Goal: Task Accomplishment & Management: Manage account settings

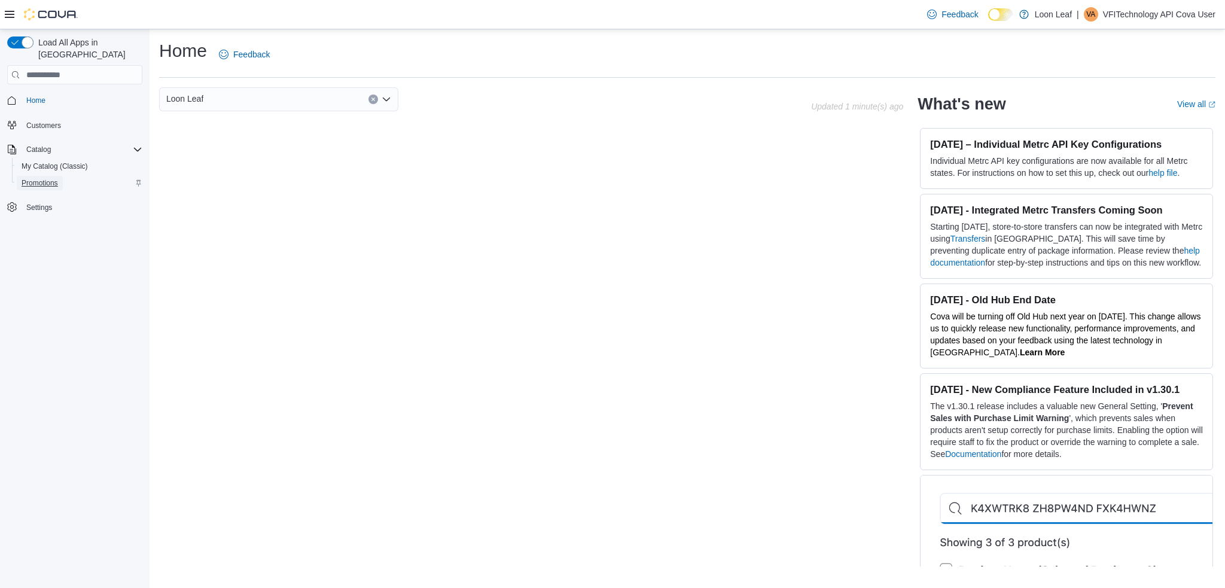
click at [57, 178] on span "Promotions" at bounding box center [40, 183] width 36 height 10
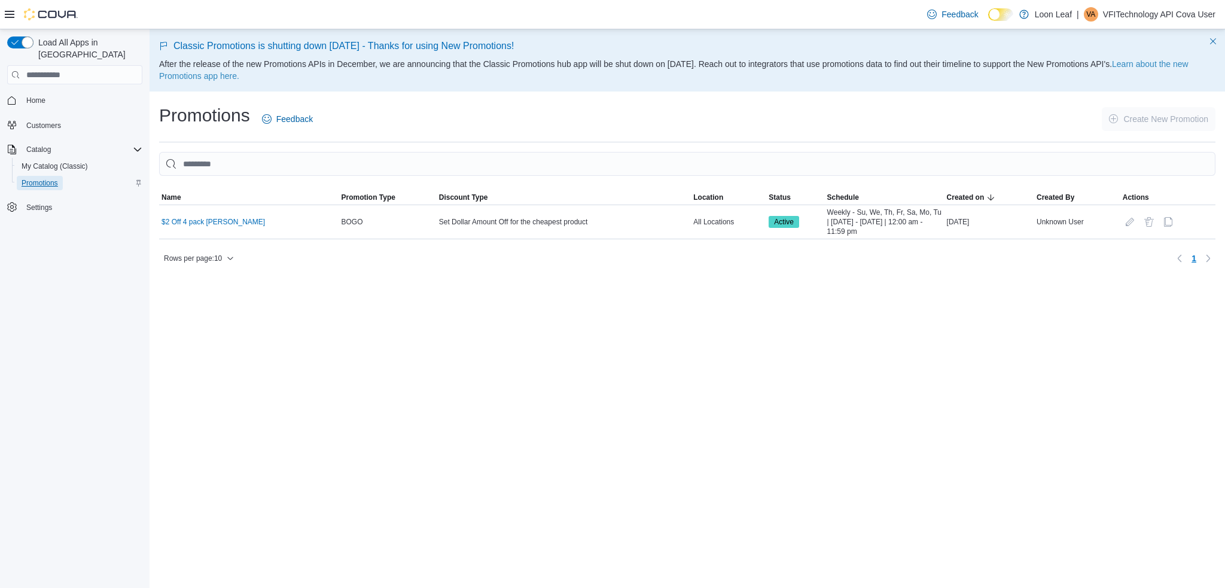
click at [41, 178] on span "Promotions" at bounding box center [40, 183] width 36 height 10
click at [61, 162] on span "My Catalog (Classic)" at bounding box center [55, 167] width 66 height 10
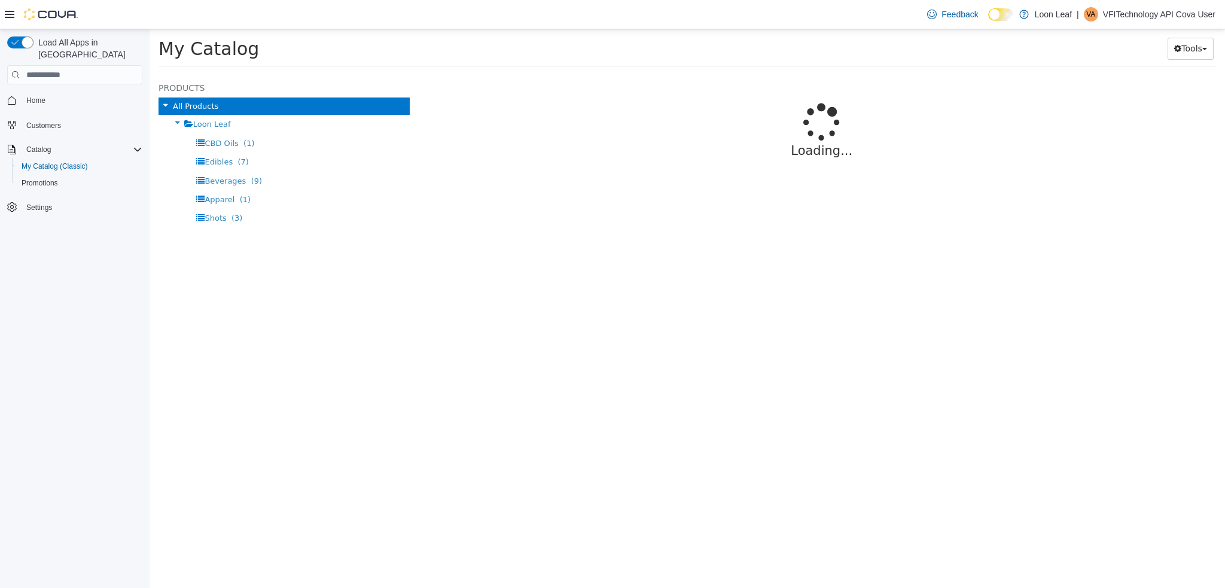
select select "**********"
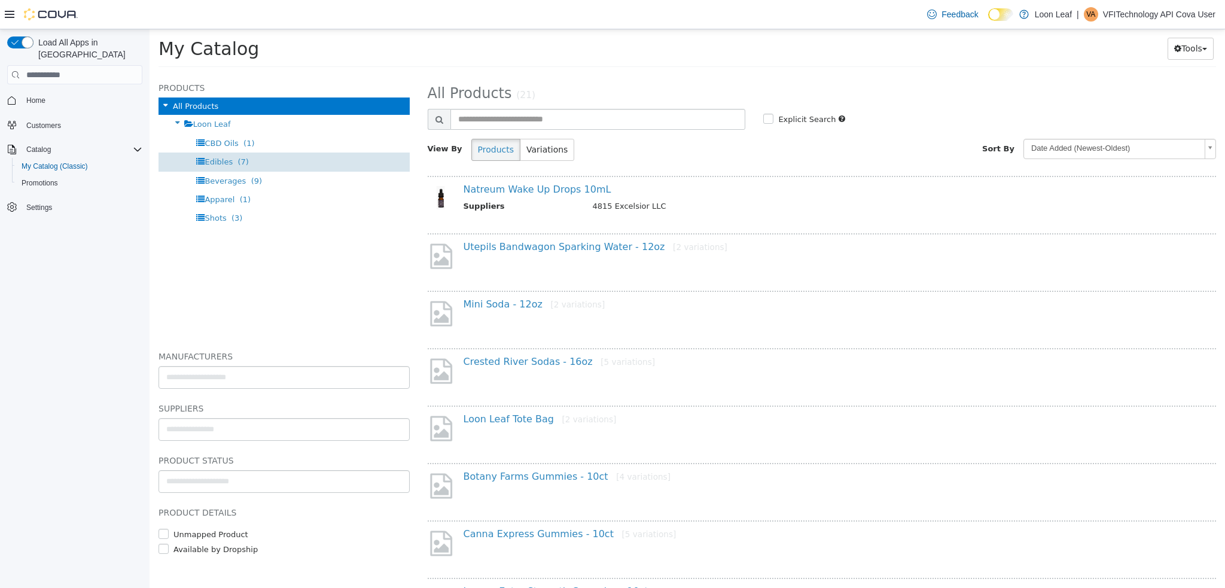
click at [265, 163] on div "Edibles (7)" at bounding box center [284, 162] width 251 height 19
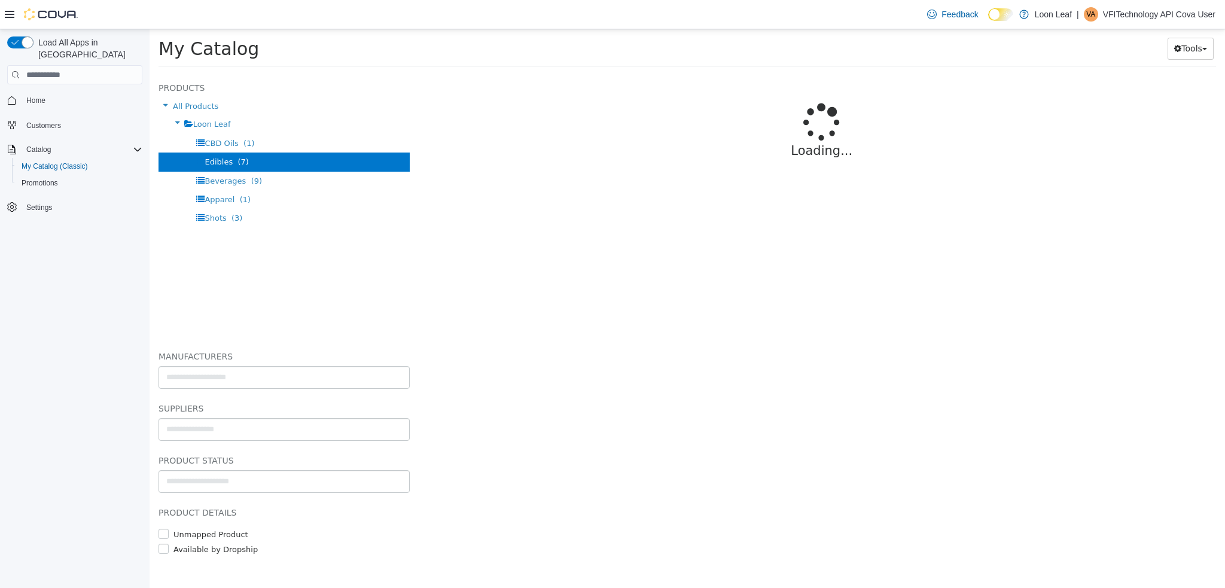
select select "**********"
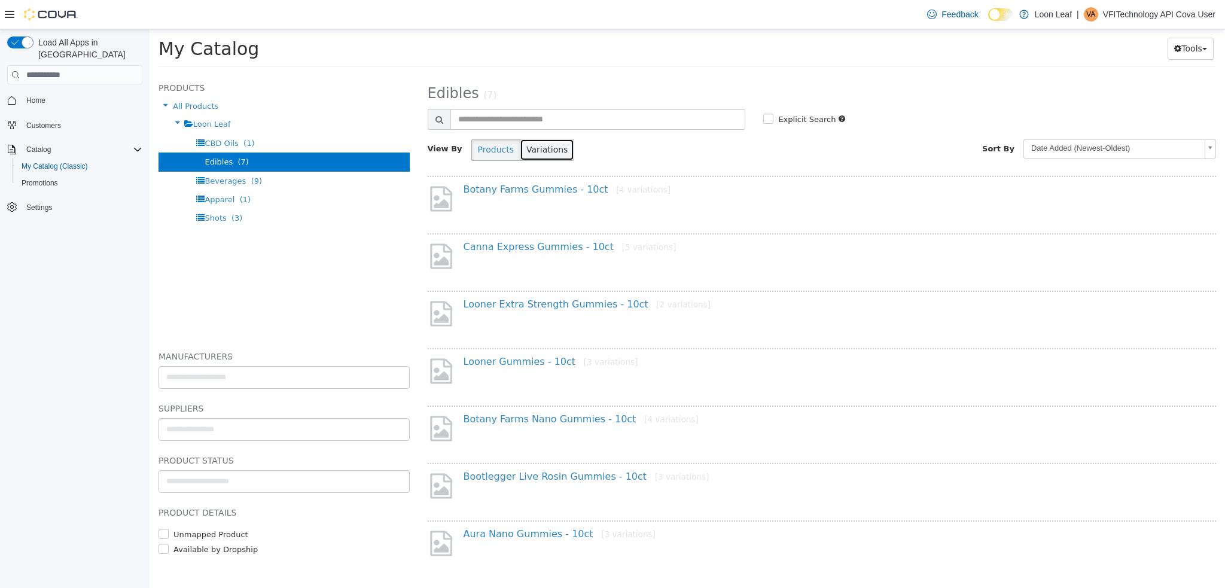
click at [542, 151] on button "Variations" at bounding box center [547, 150] width 54 height 22
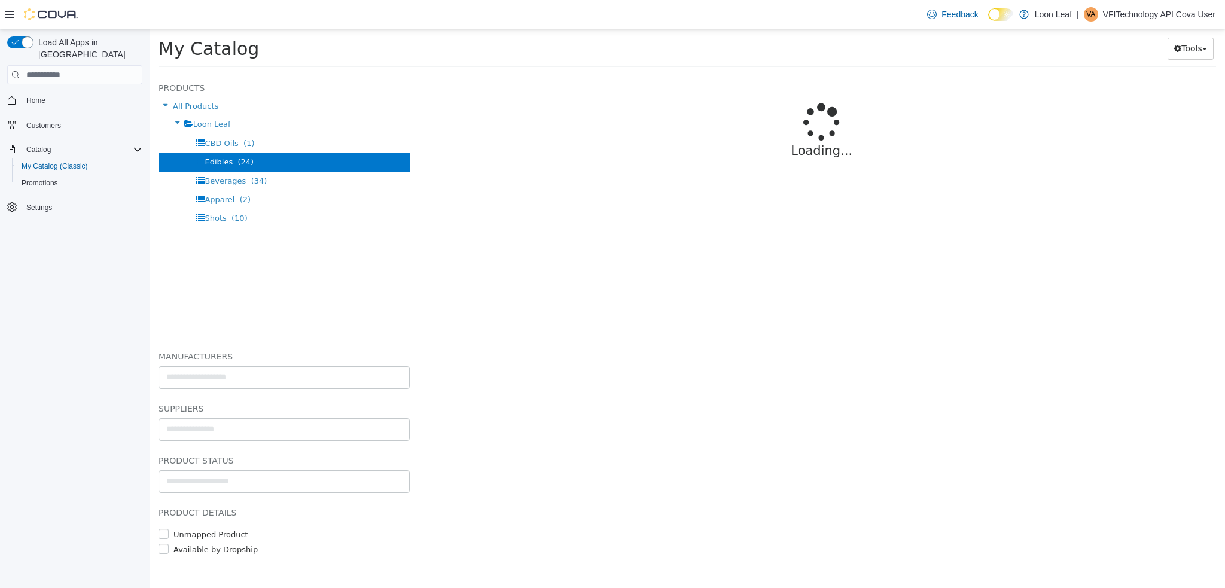
select select "**********"
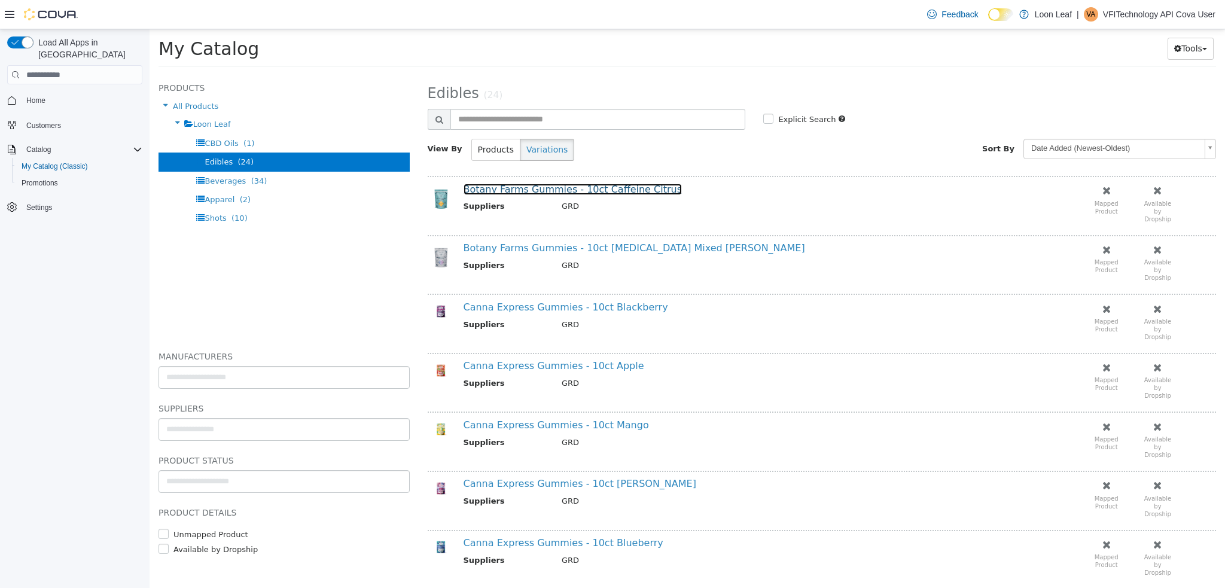
click at [528, 187] on link "Botany Farms Gummies - 10ct Caffeine Citrus" at bounding box center [573, 189] width 218 height 11
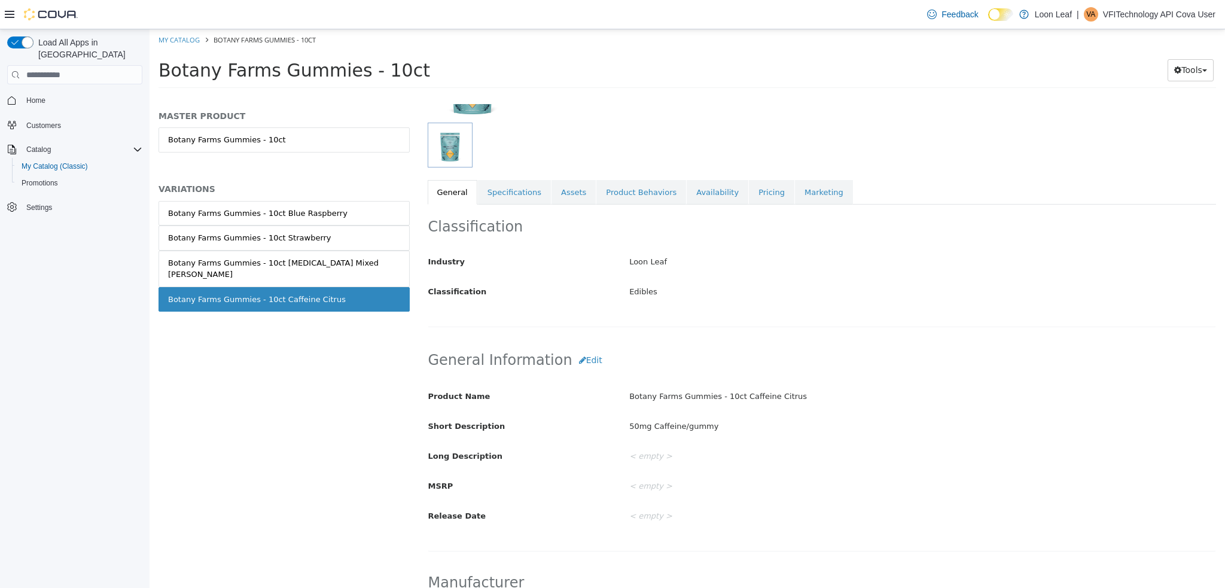
scroll to position [159, 0]
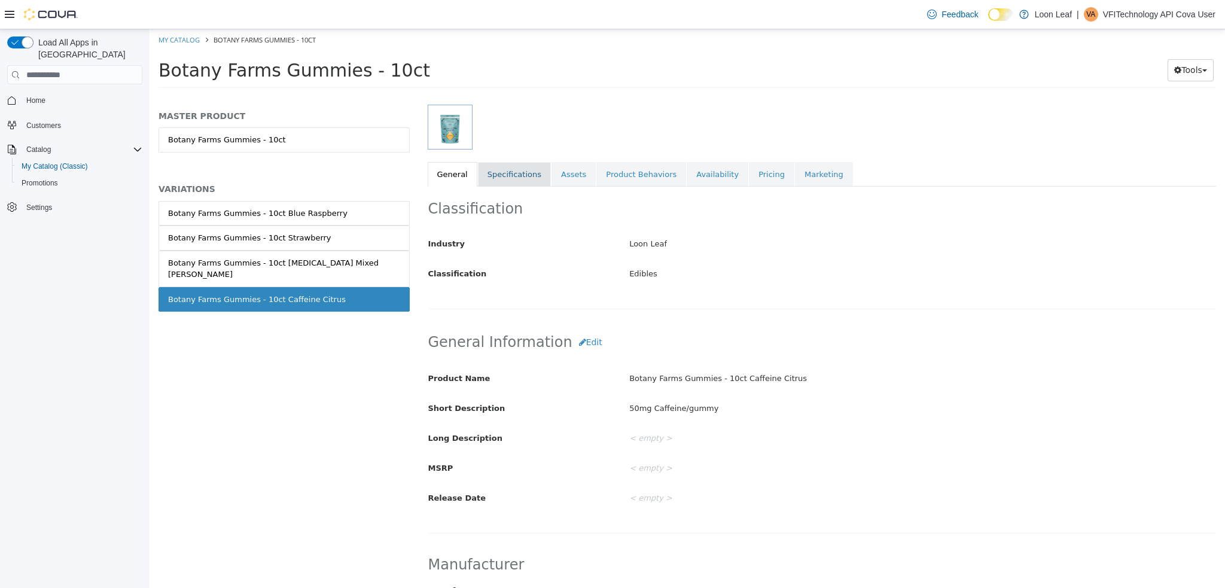
click at [513, 167] on link "Specifications" at bounding box center [514, 174] width 73 height 25
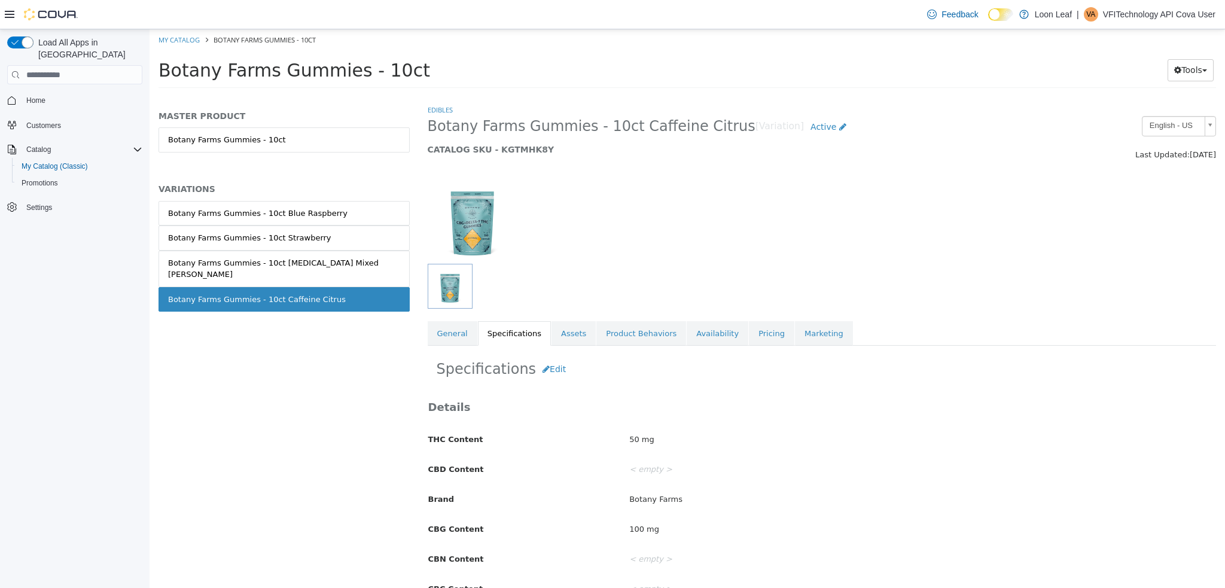
drag, startPoint x: 428, startPoint y: 126, endPoint x: 711, endPoint y: 129, distance: 283.0
click at [711, 129] on span "Botany Farms Gummies - 10ct Caffeine Citrus" at bounding box center [592, 126] width 328 height 19
copy span "Botany Farms Gummies - 10ct Caffeine Citrus"
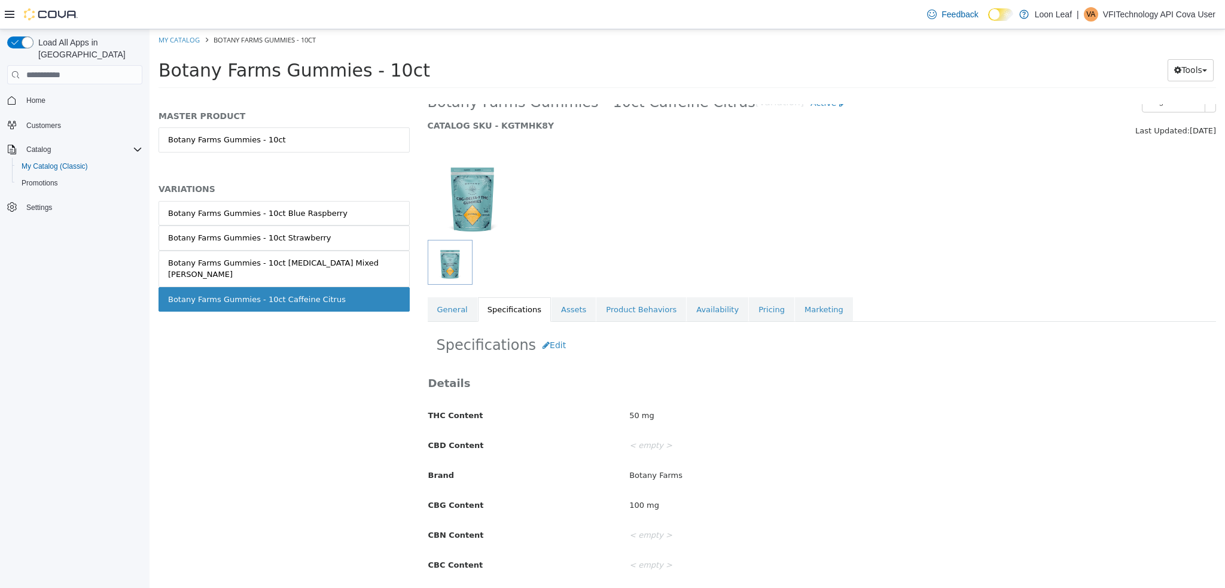
scroll to position [45, 0]
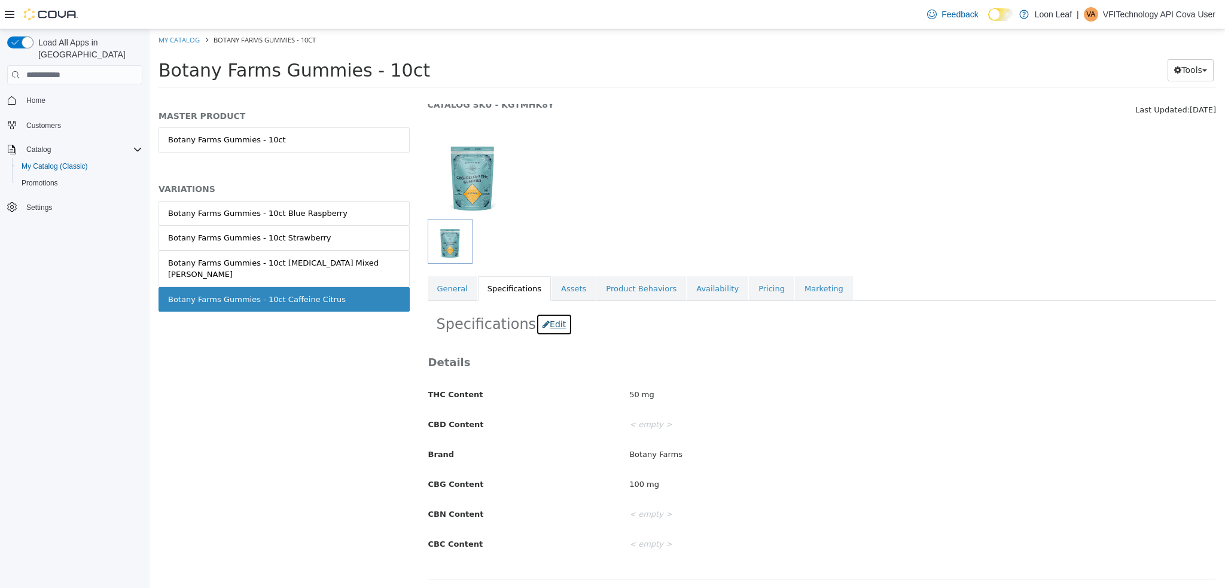
click at [548, 321] on button "Edit" at bounding box center [554, 325] width 36 height 22
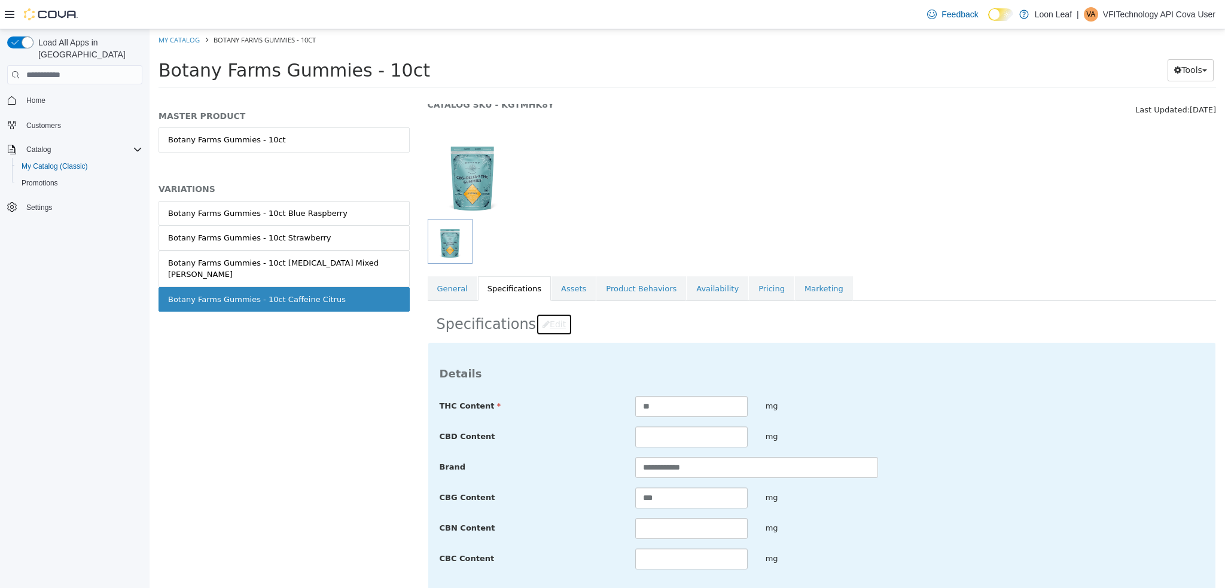
scroll to position [106, 0]
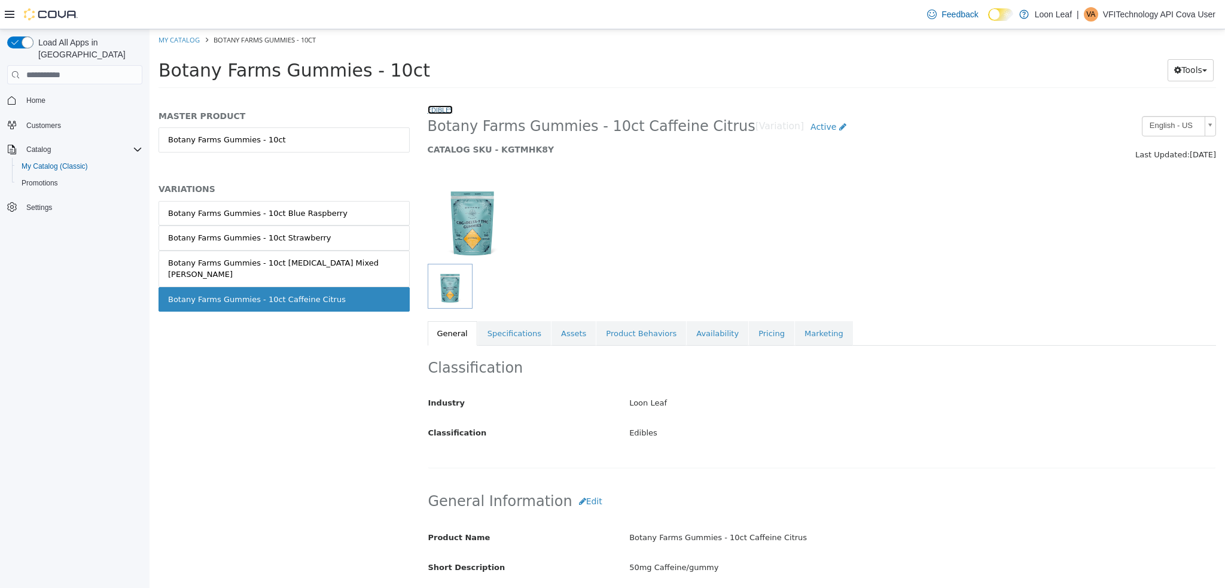
click at [439, 107] on link "Edibles" at bounding box center [440, 109] width 25 height 9
select select "**********"
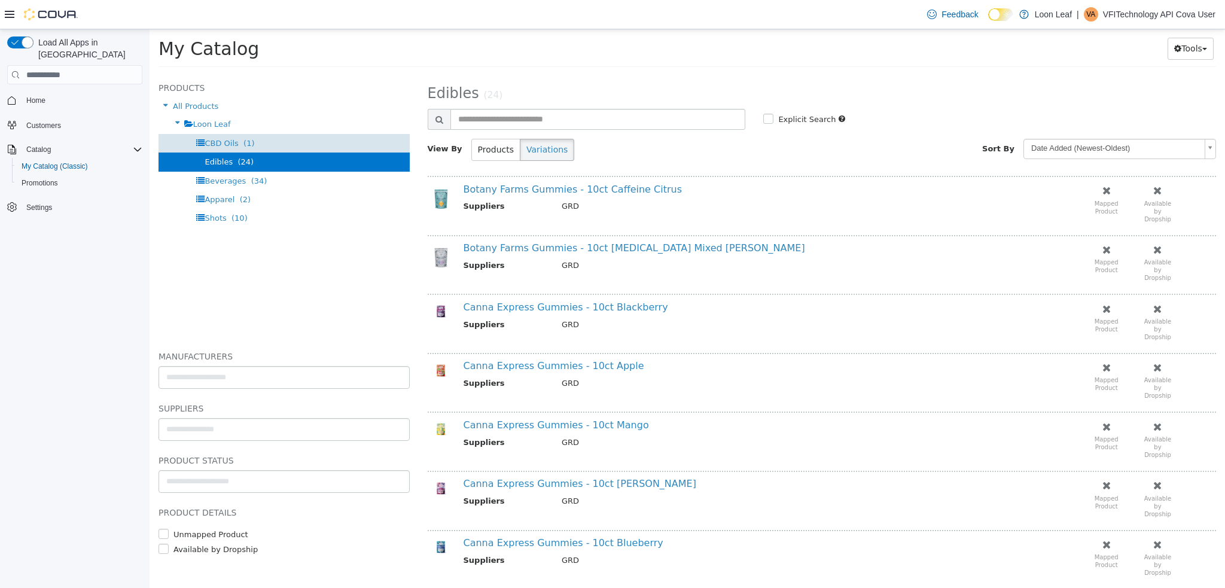
click at [237, 141] on span "CBD Oils (1)" at bounding box center [230, 143] width 50 height 9
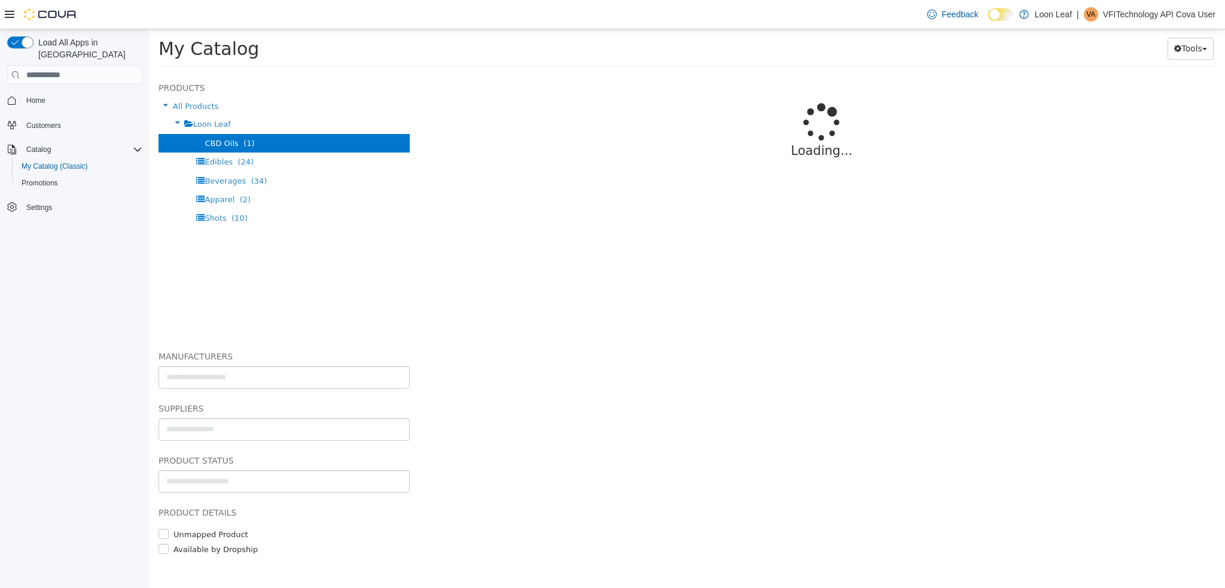
select select "**********"
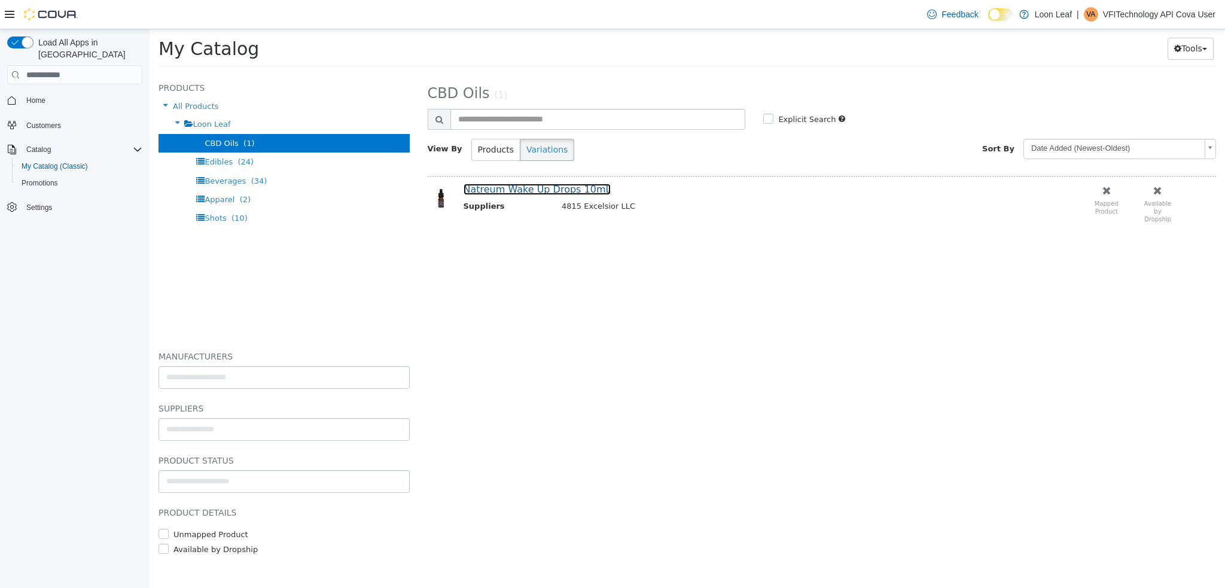
click at [544, 187] on link "Natreum Wake Up Drops 10mL" at bounding box center [538, 189] width 148 height 11
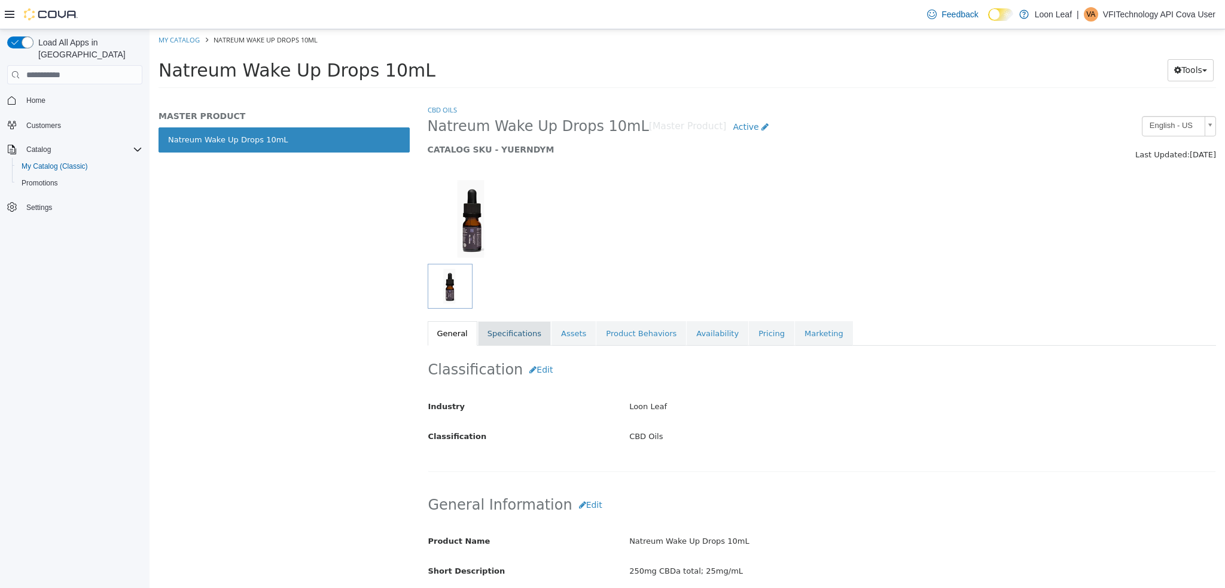
click at [525, 331] on link "Specifications" at bounding box center [514, 333] width 73 height 25
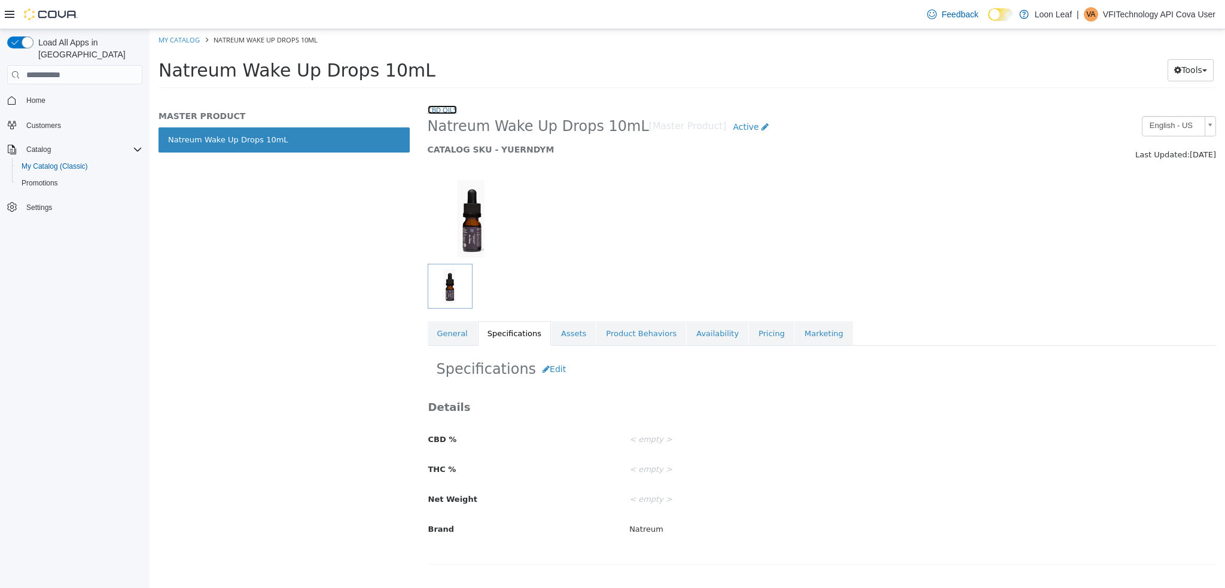
click at [436, 111] on link "CBD Oils" at bounding box center [442, 109] width 29 height 9
select select "**********"
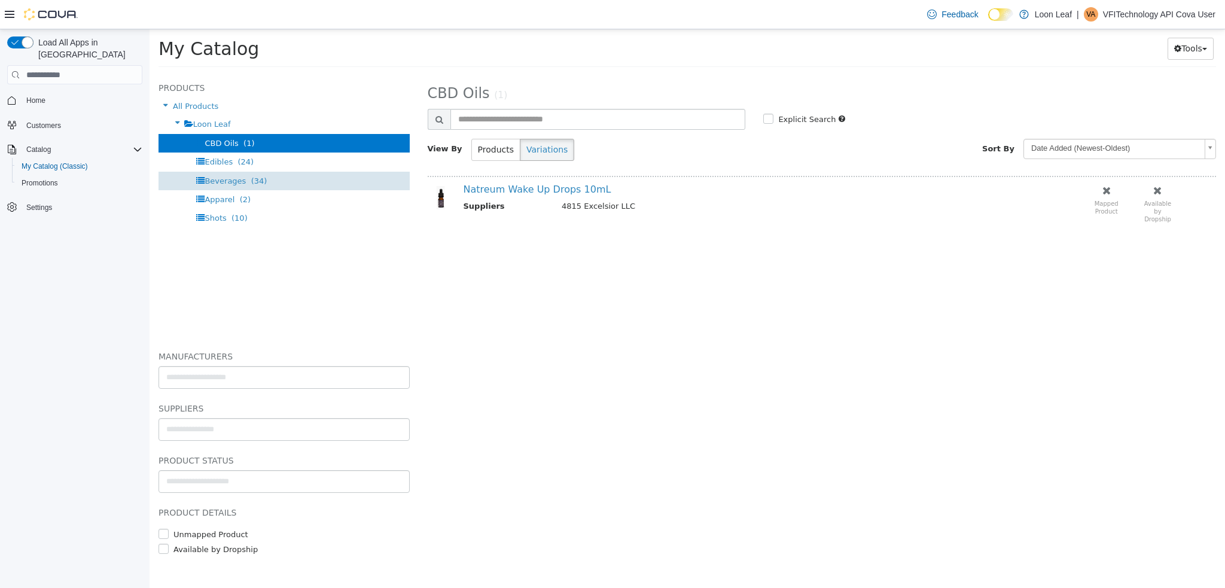
click at [234, 179] on span "Beverages" at bounding box center [225, 181] width 41 height 9
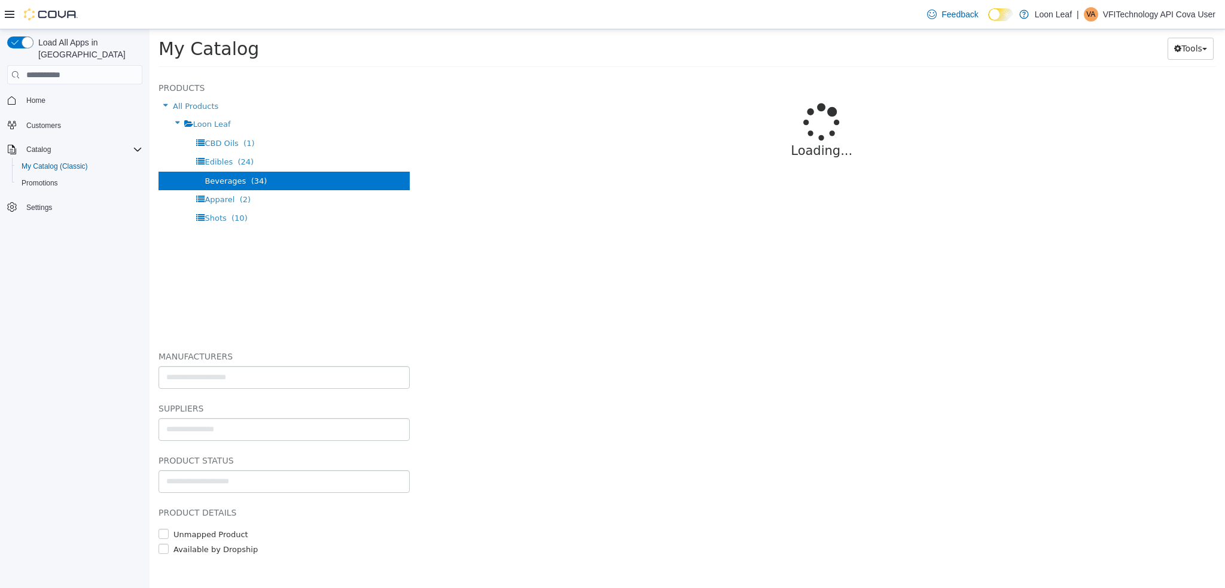
select select "**********"
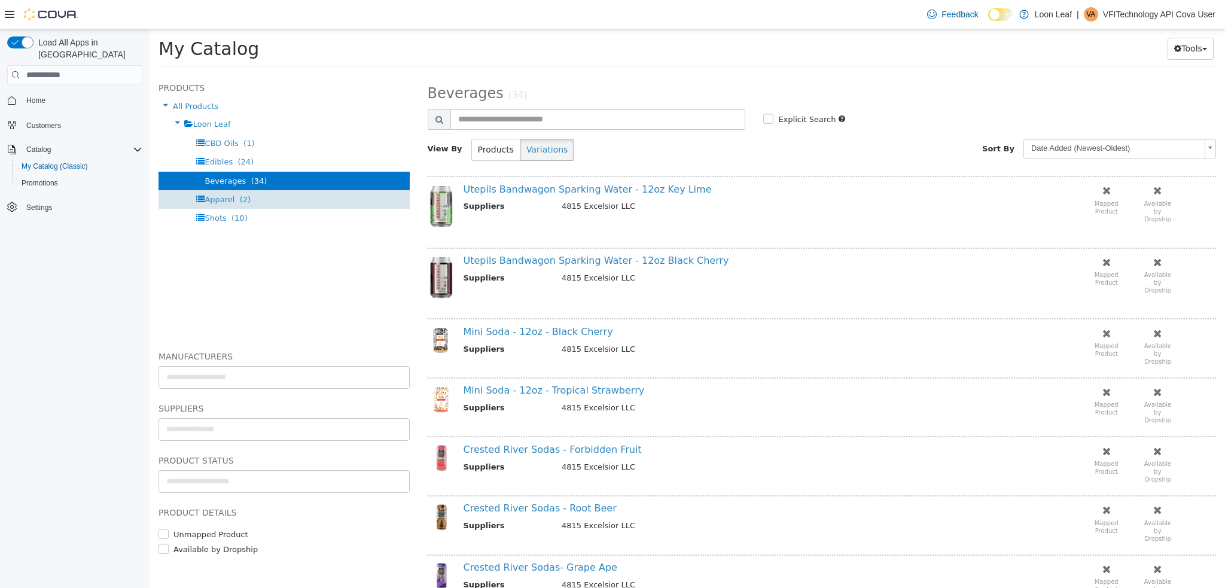
click at [231, 199] on span "Apparel (2)" at bounding box center [228, 199] width 46 height 9
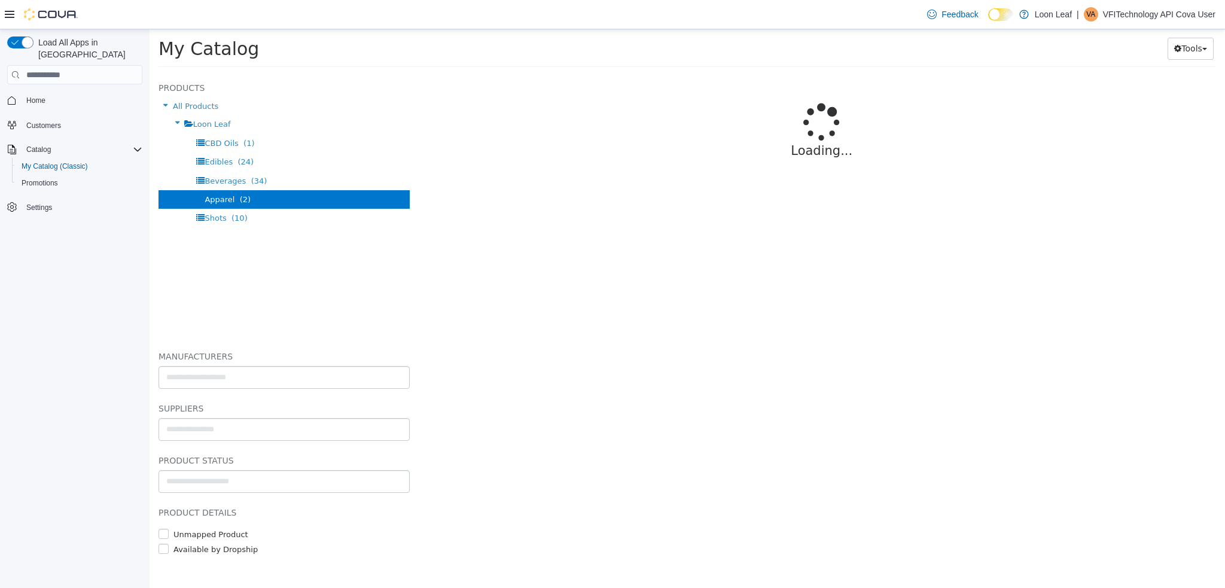
select select "**********"
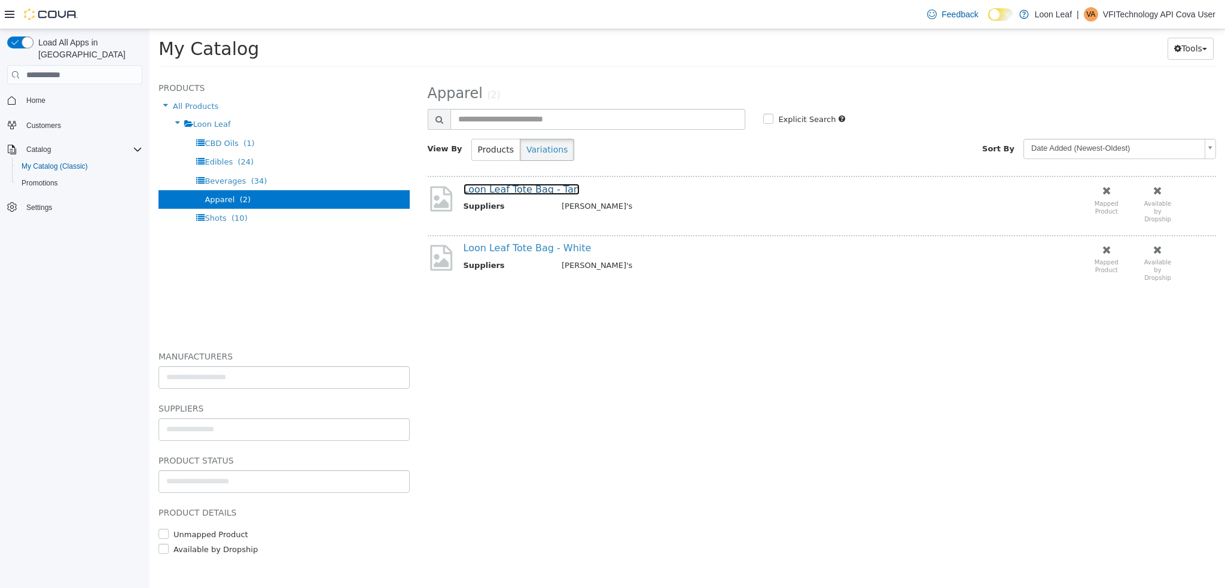
click at [535, 189] on link "Loon Leaf Tote Bag - Tan" at bounding box center [522, 189] width 116 height 11
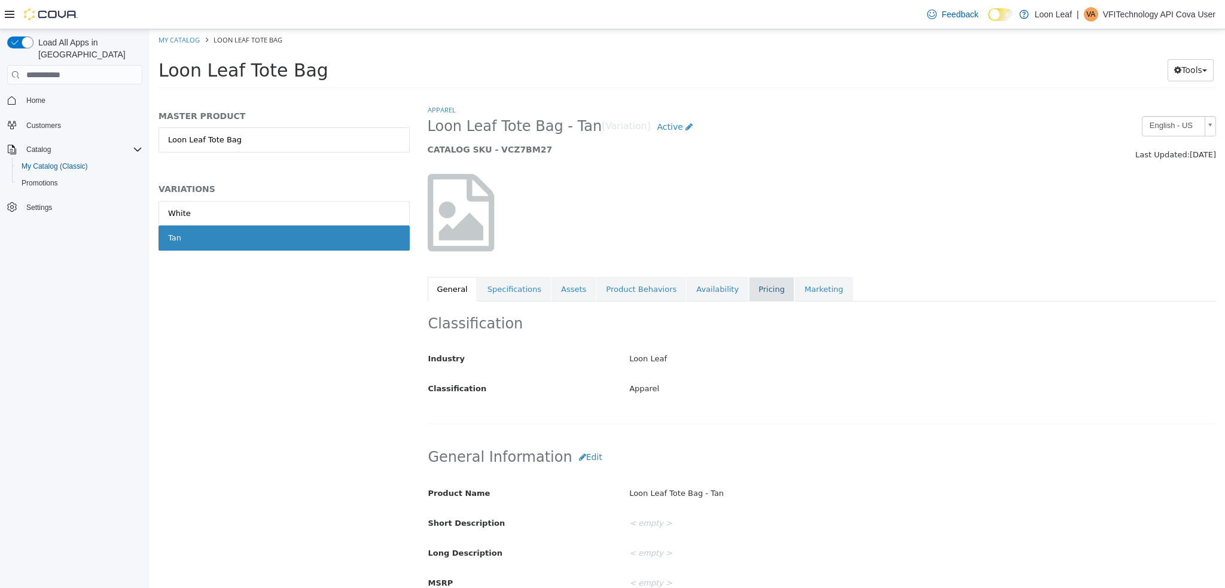
click at [749, 293] on link "Pricing" at bounding box center [771, 289] width 45 height 25
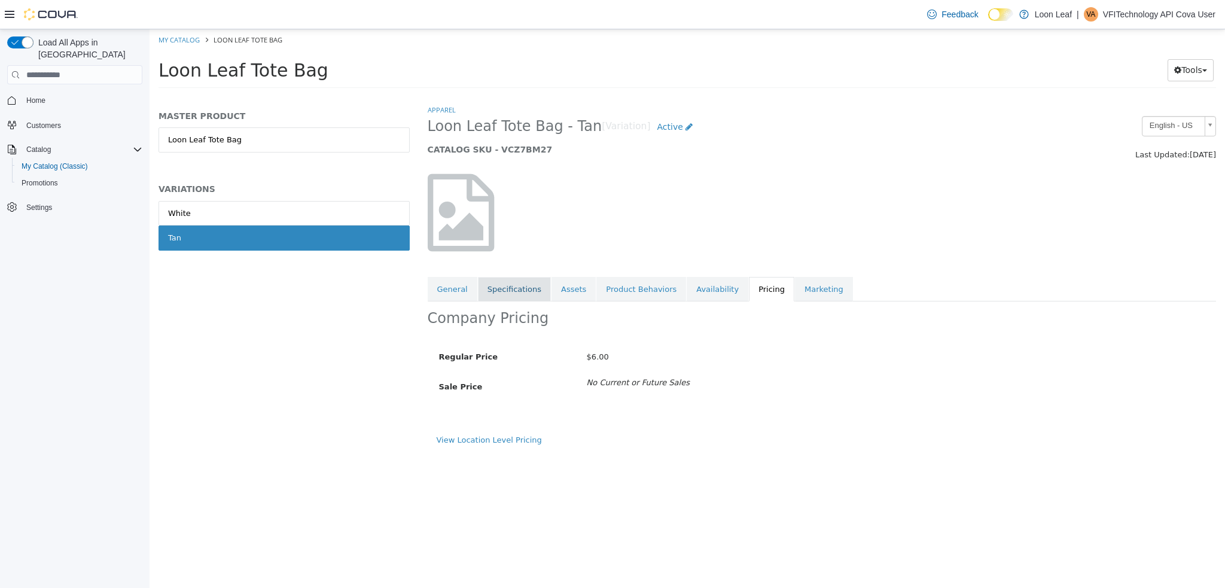
click at [510, 294] on link "Specifications" at bounding box center [514, 289] width 73 height 25
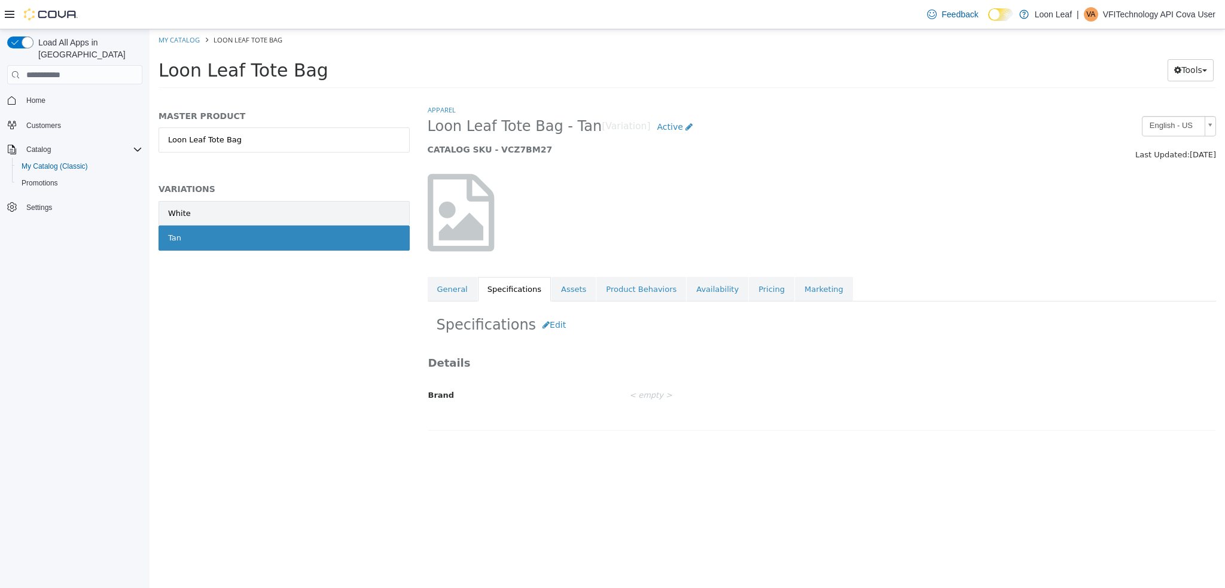
click at [201, 211] on link "White" at bounding box center [284, 213] width 251 height 25
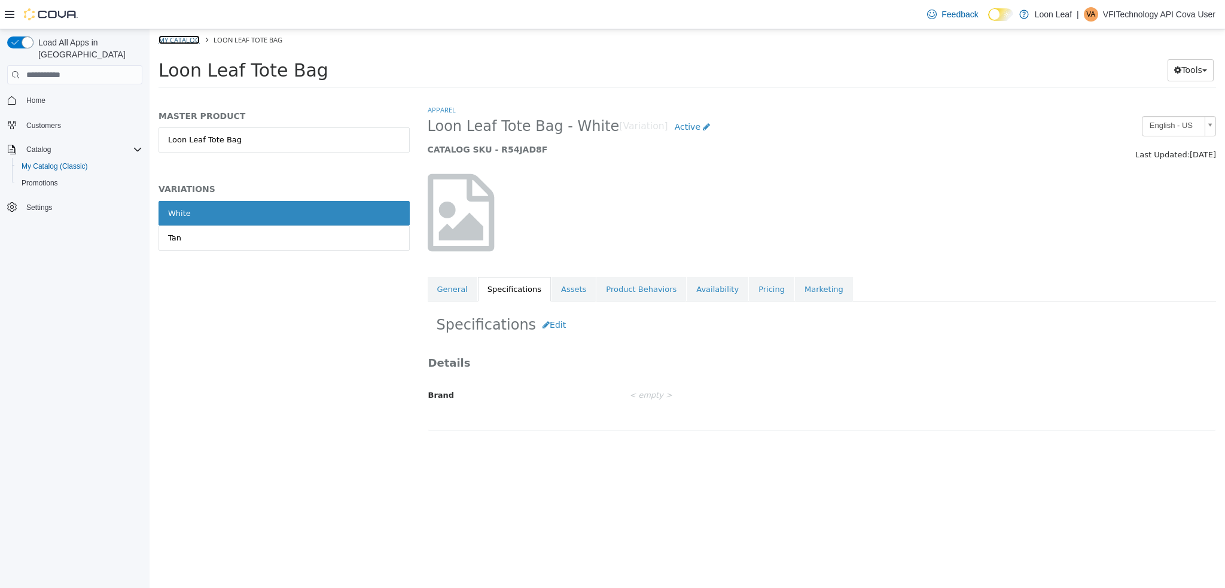
click at [178, 39] on link "My Catalog" at bounding box center [179, 39] width 41 height 9
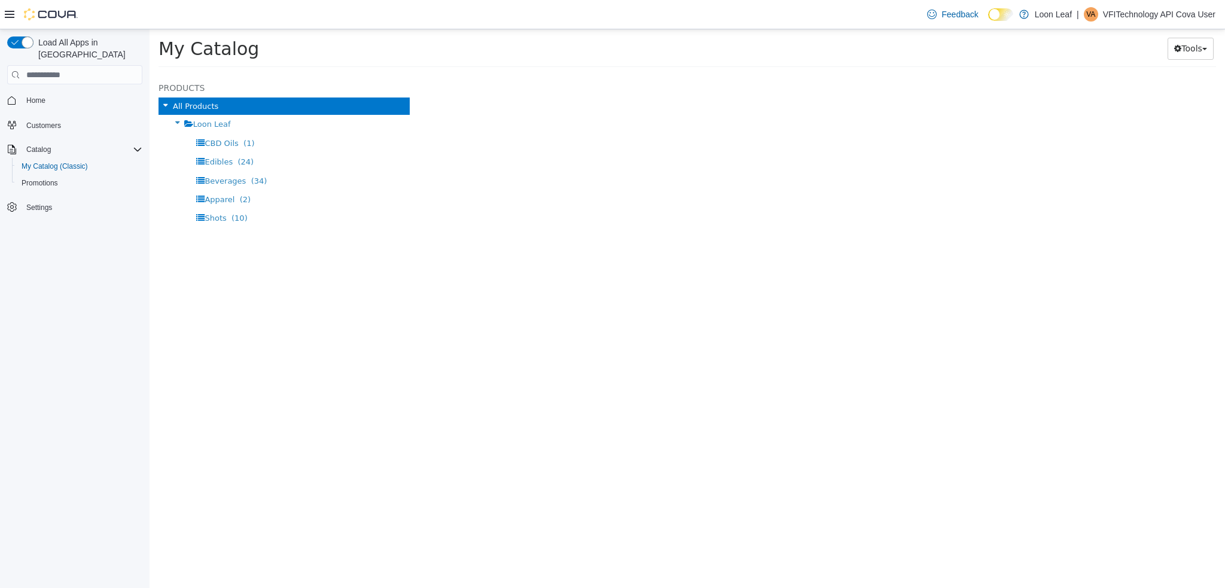
select select "**********"
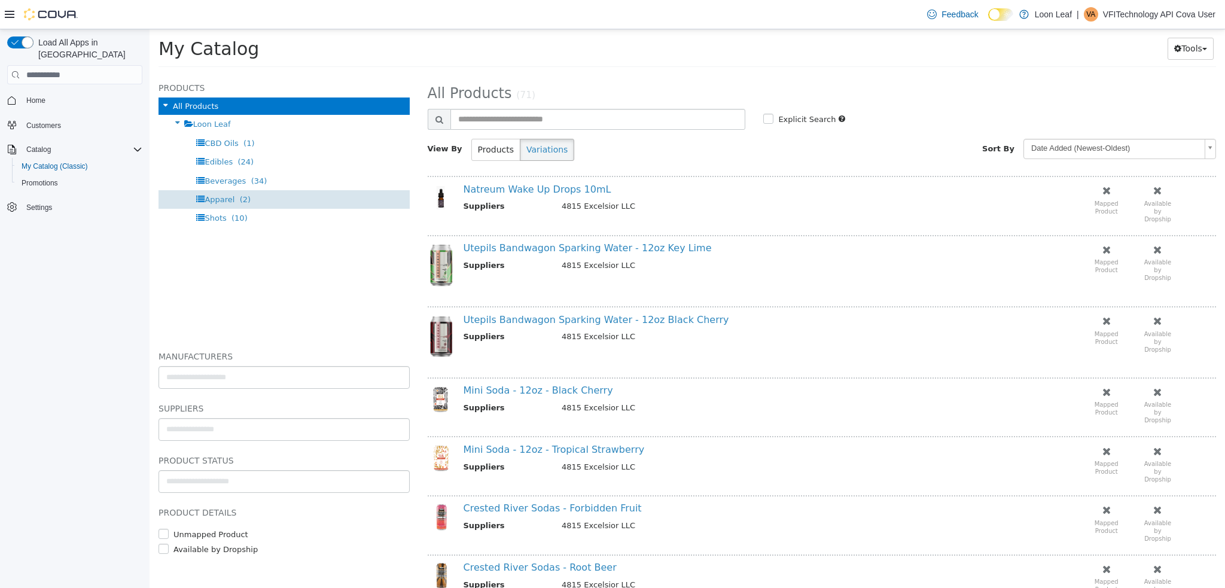
click at [251, 201] on div "Apparel (2)" at bounding box center [284, 199] width 251 height 19
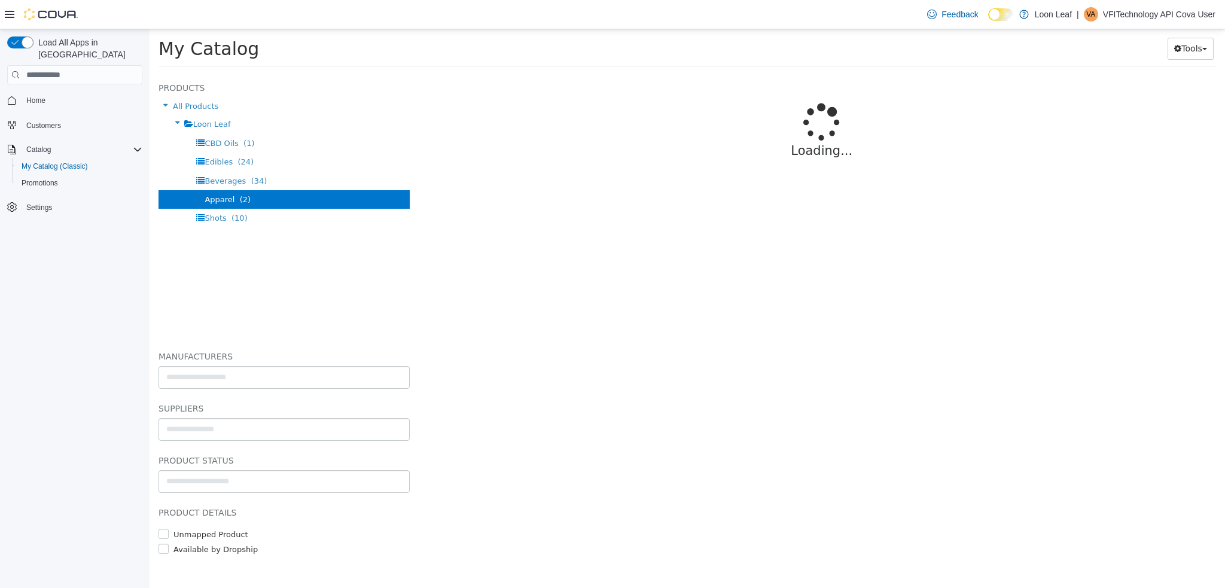
select select "**********"
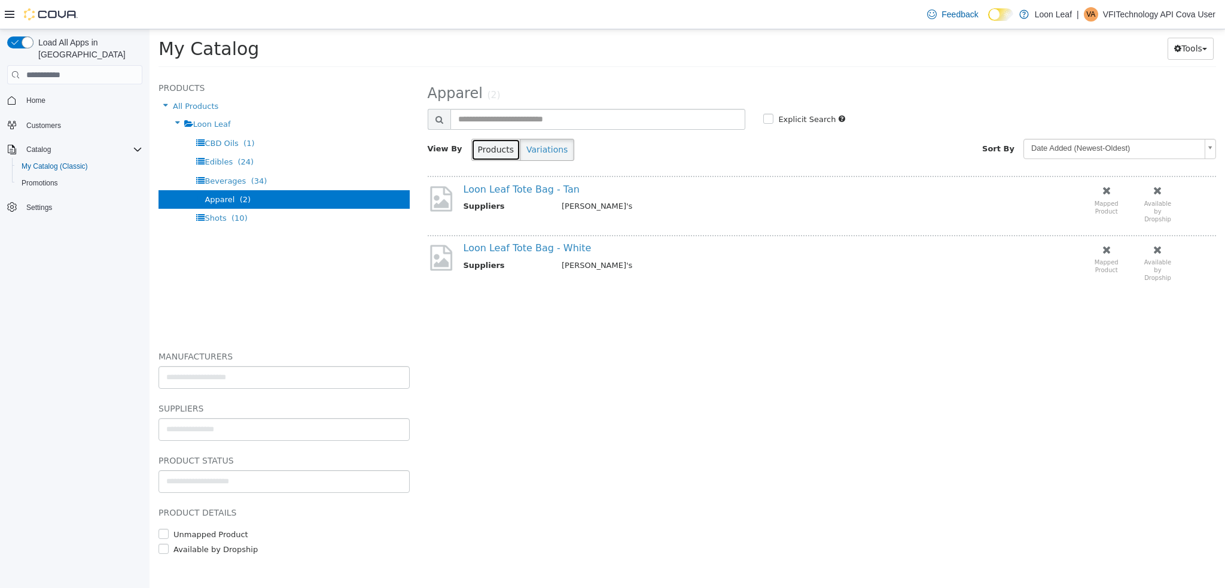
click at [486, 148] on button "Products" at bounding box center [496, 150] width 49 height 22
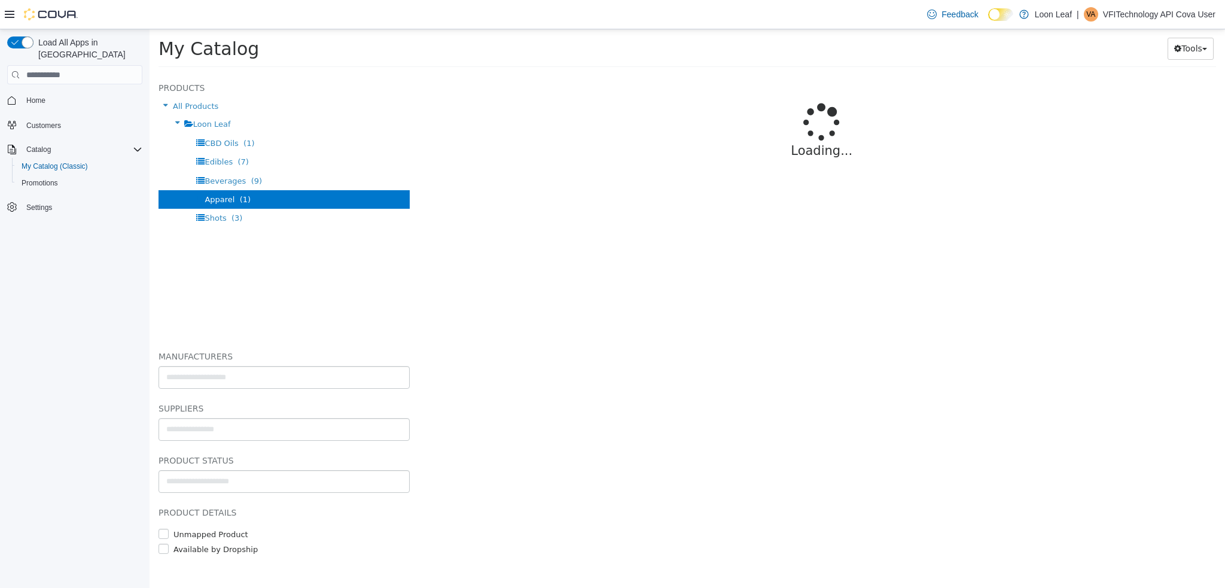
select select "**********"
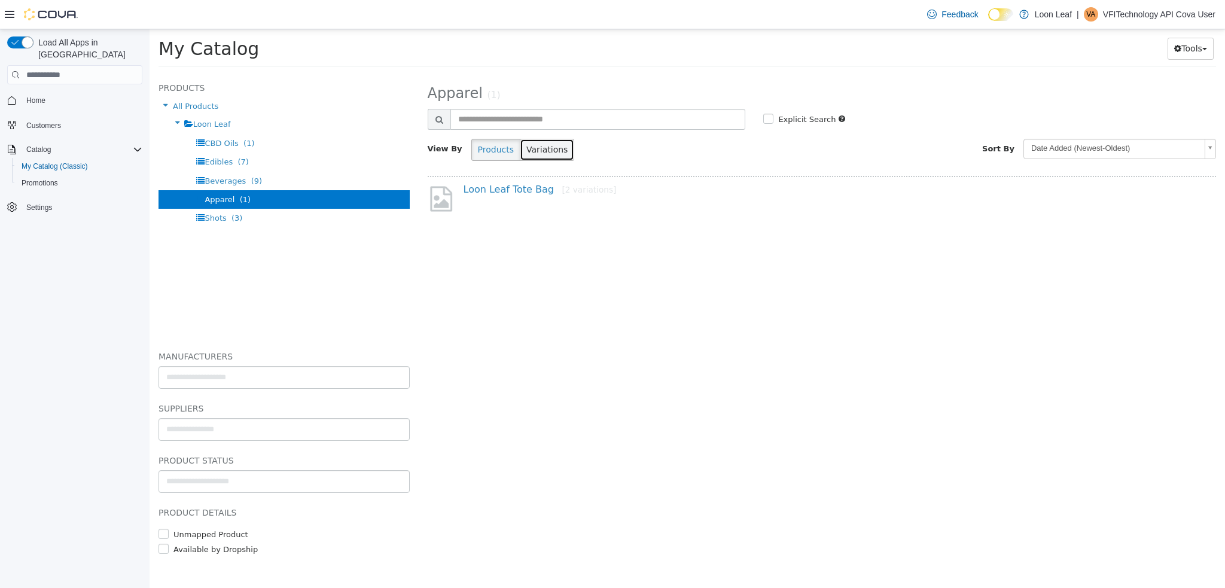
click at [540, 154] on button "Variations" at bounding box center [547, 150] width 54 height 22
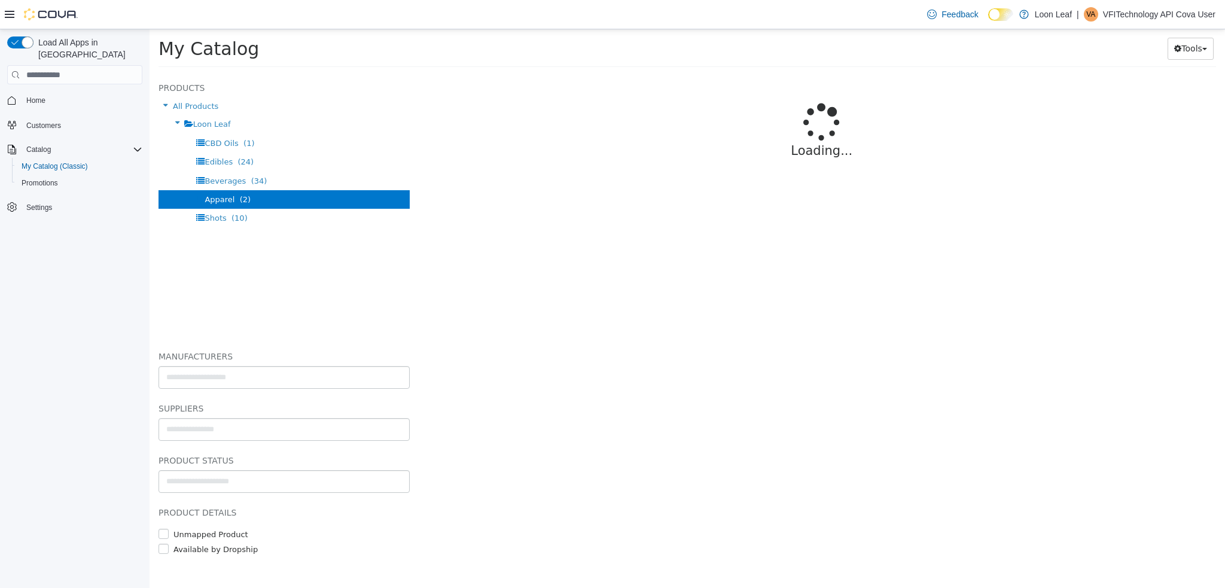
select select "**********"
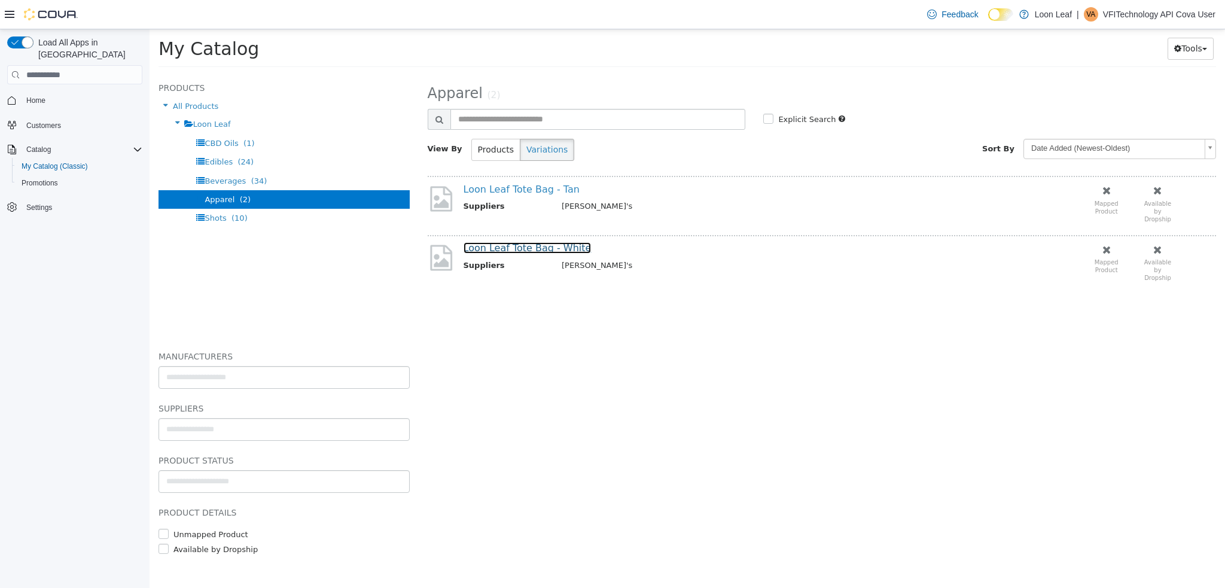
click at [503, 245] on link "Loon Leaf Tote Bag - White" at bounding box center [528, 247] width 128 height 11
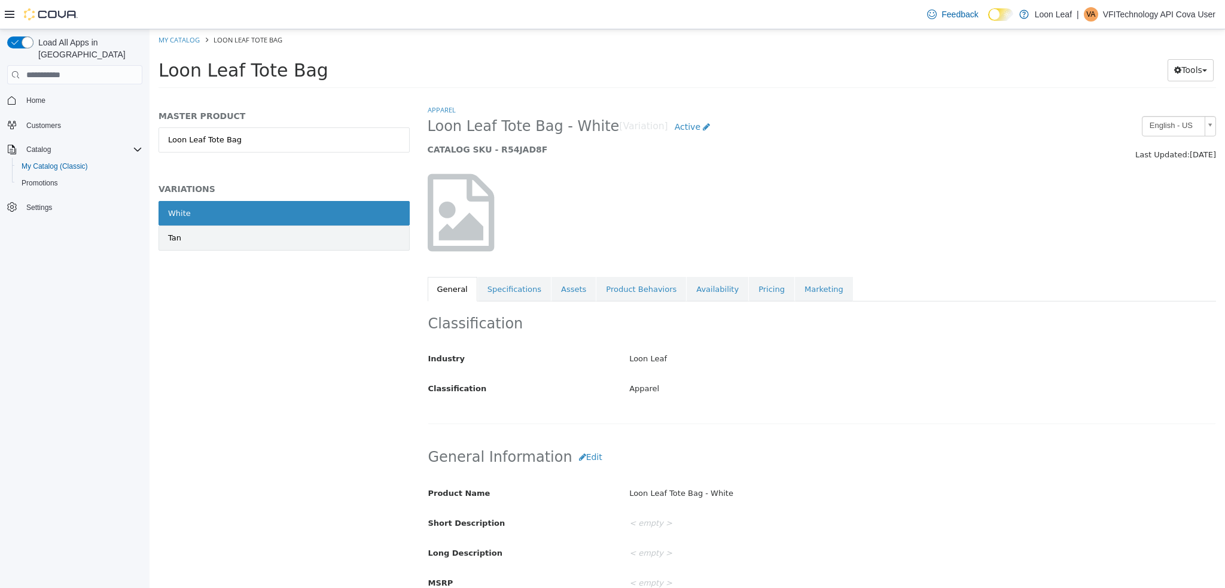
click at [206, 241] on link "Tan" at bounding box center [284, 238] width 251 height 25
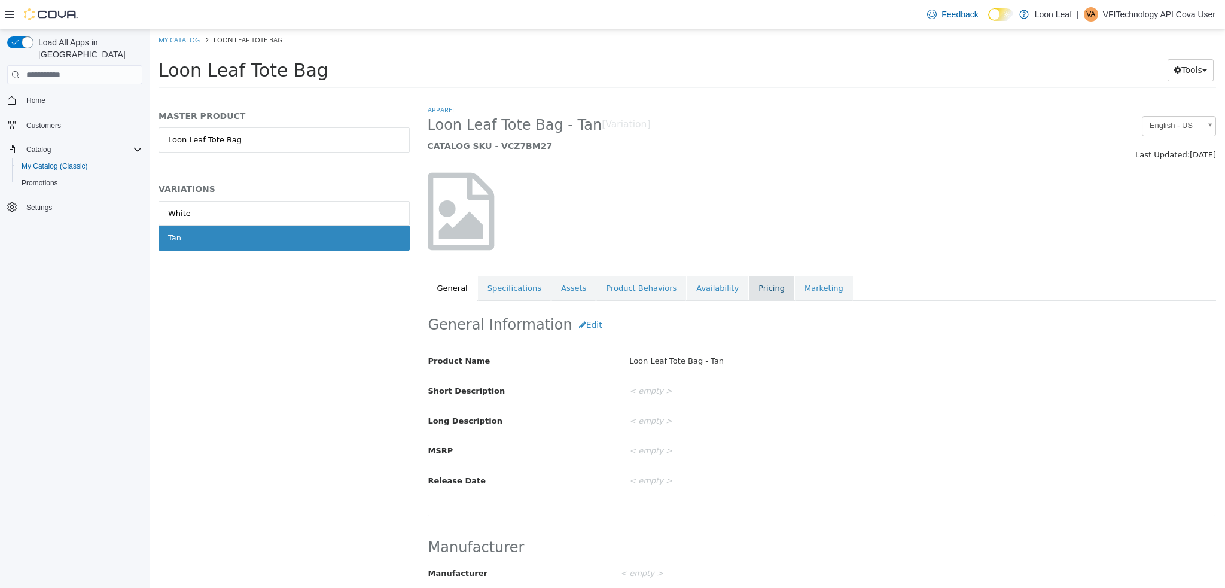
click at [749, 284] on link "Pricing" at bounding box center [771, 288] width 45 height 25
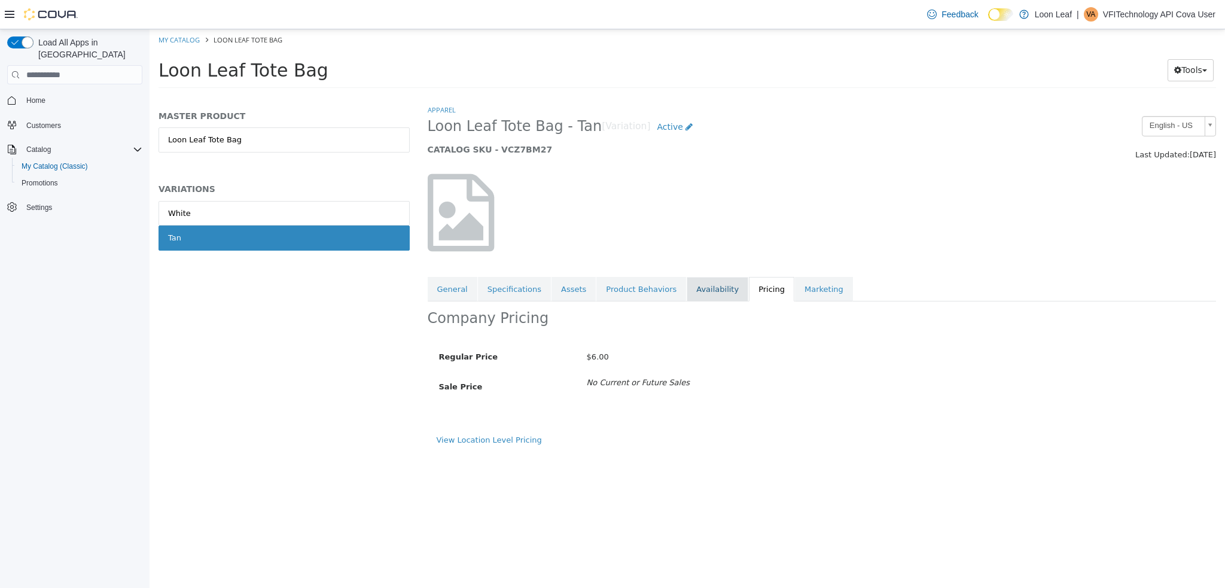
click at [687, 285] on link "Availability" at bounding box center [718, 289] width 62 height 25
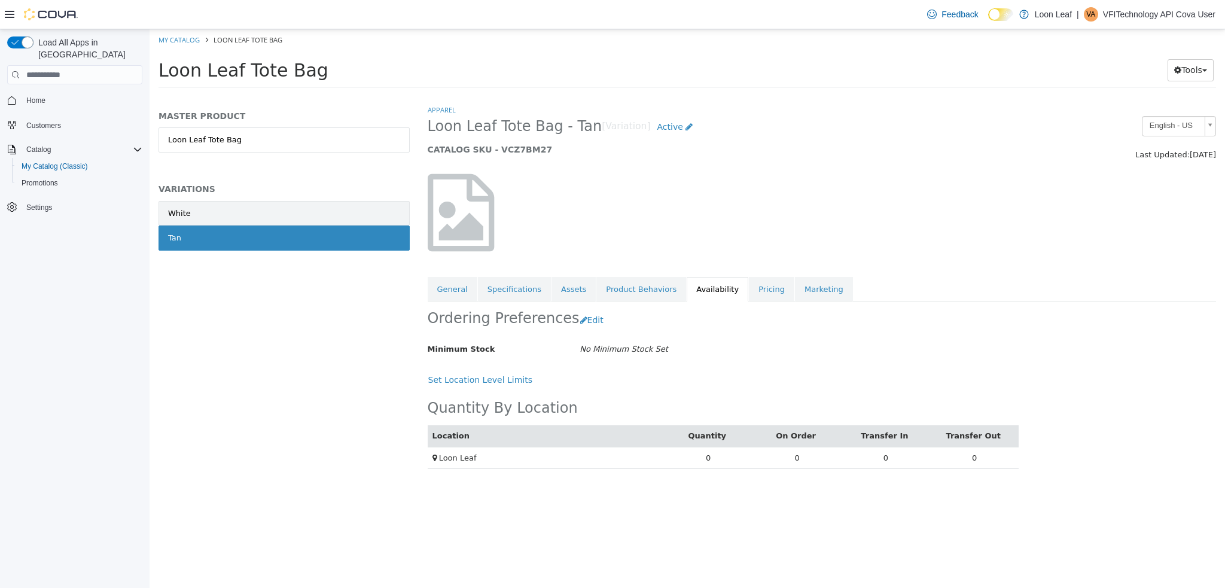
click at [199, 212] on link "White" at bounding box center [284, 213] width 251 height 25
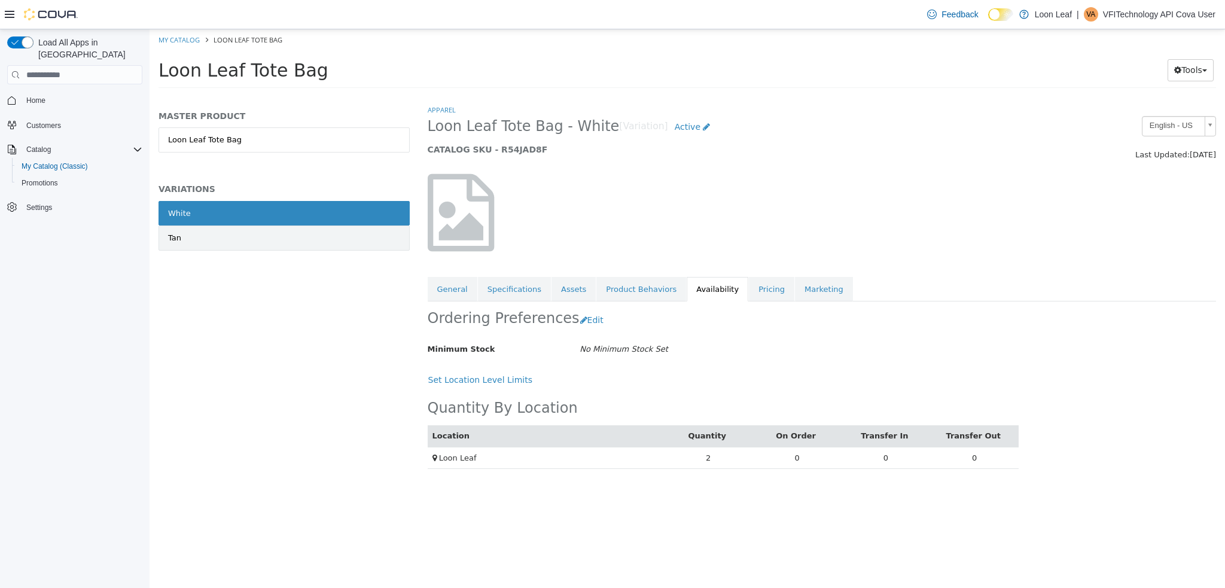
click at [226, 234] on link "Tan" at bounding box center [284, 238] width 251 height 25
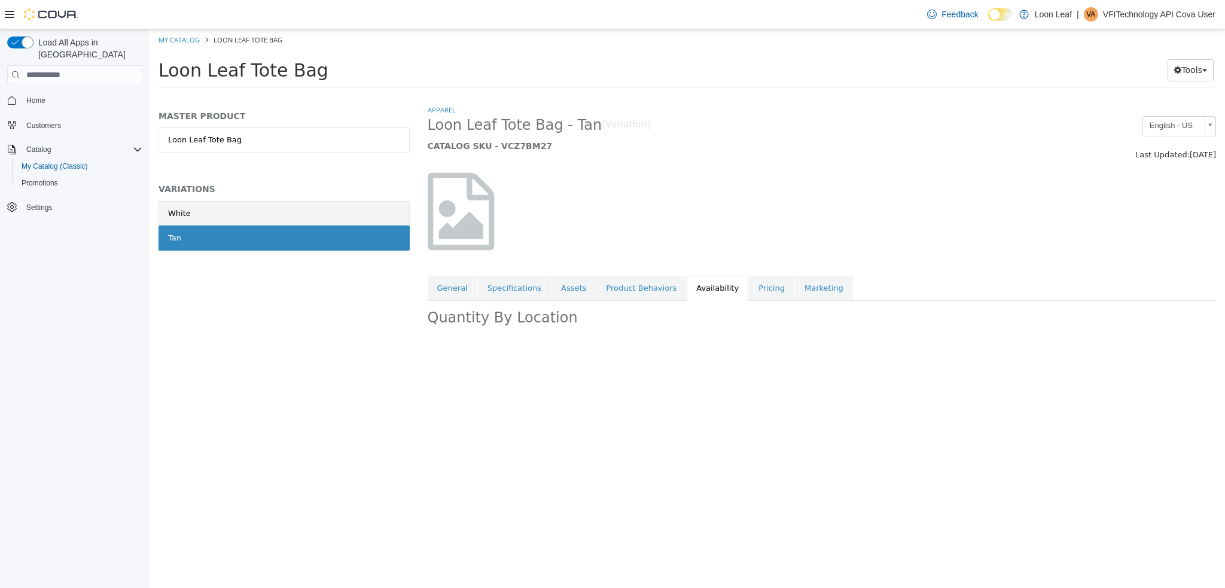
click at [233, 206] on link "White" at bounding box center [284, 213] width 251 height 25
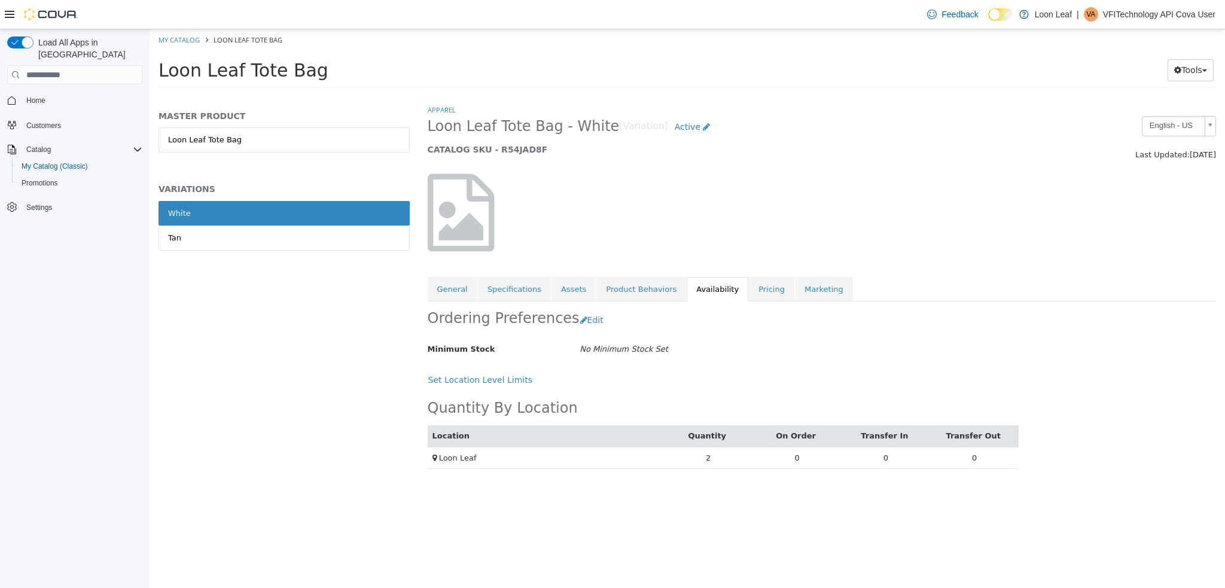
click at [206, 208] on link "White" at bounding box center [284, 213] width 251 height 25
click at [178, 239] on div "Tan" at bounding box center [174, 238] width 13 height 12
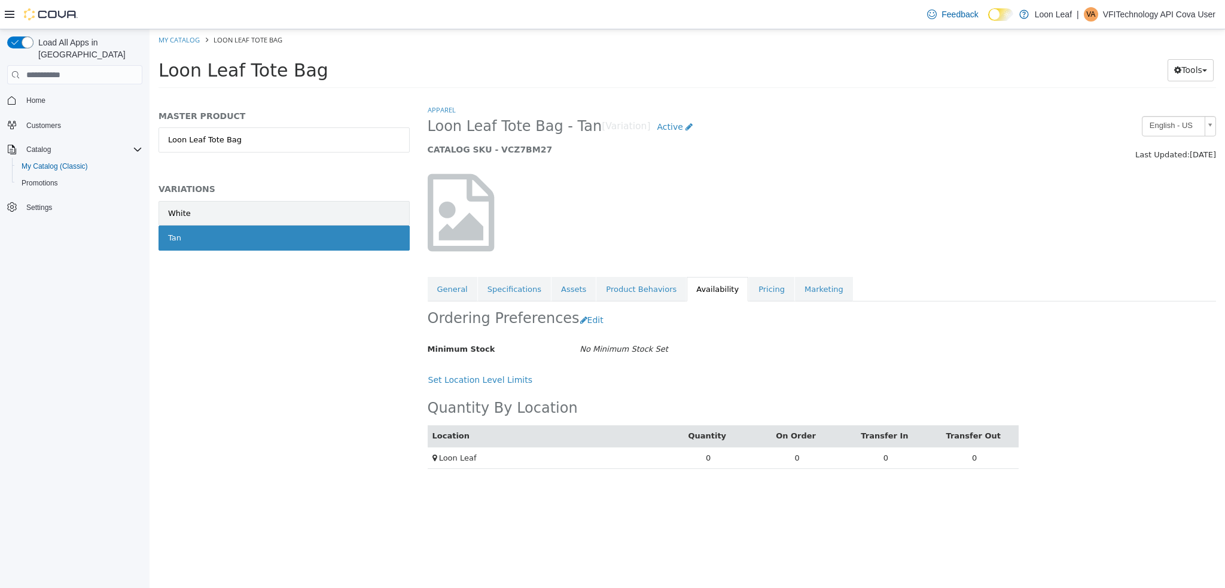
click at [222, 212] on link "White" at bounding box center [284, 213] width 251 height 25
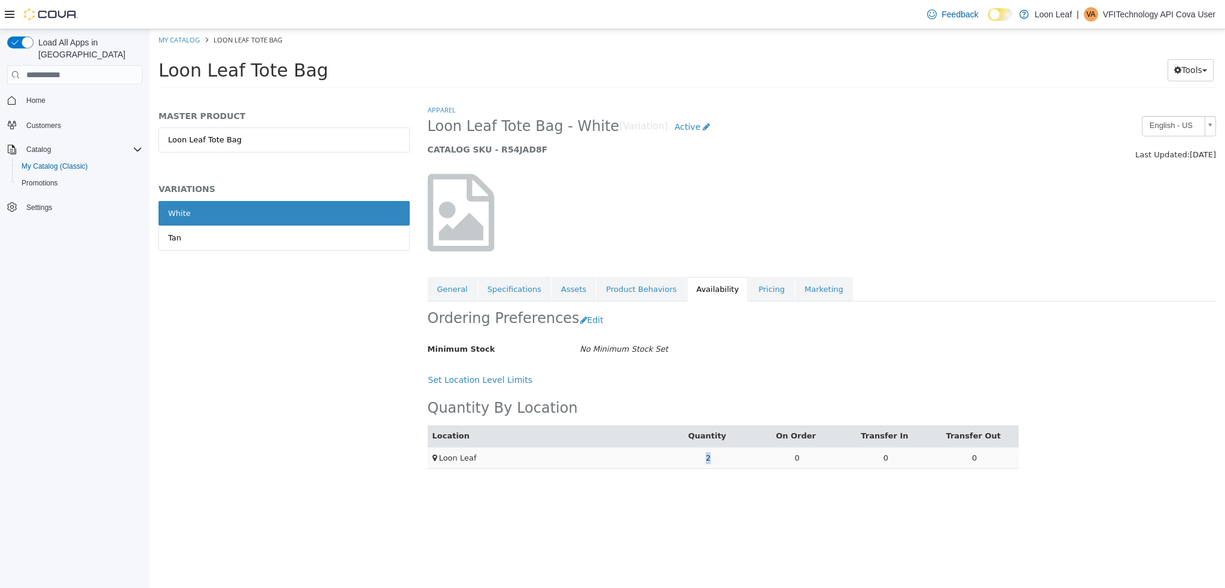
drag, startPoint x: 706, startPoint y: 463, endPoint x: 719, endPoint y: 460, distance: 12.8
click at [719, 460] on td "2" at bounding box center [708, 458] width 89 height 22
click at [188, 234] on link "Tan" at bounding box center [284, 238] width 251 height 25
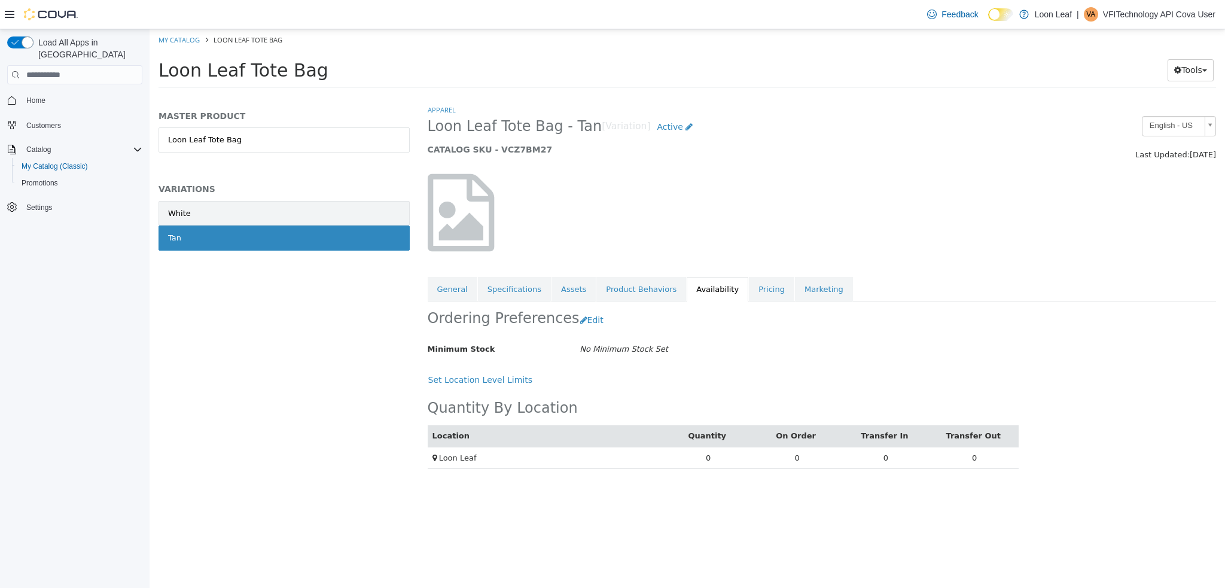
click at [213, 209] on link "White" at bounding box center [284, 213] width 251 height 25
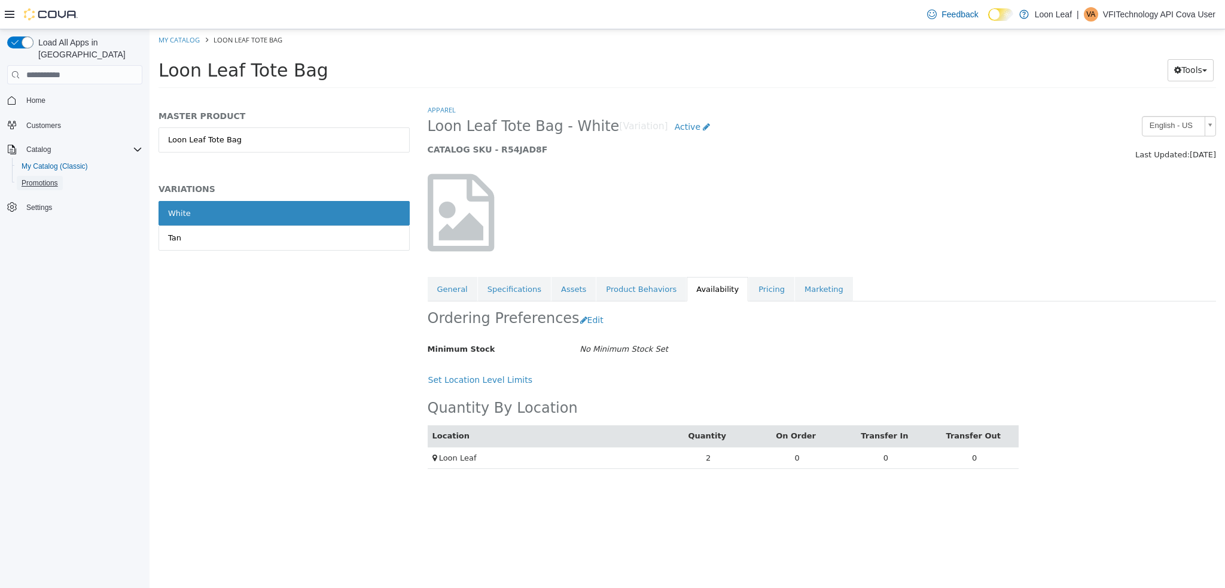
drag, startPoint x: 35, startPoint y: 163, endPoint x: 500, endPoint y: 235, distance: 471.1
click at [35, 176] on span "Promotions" at bounding box center [40, 183] width 36 height 14
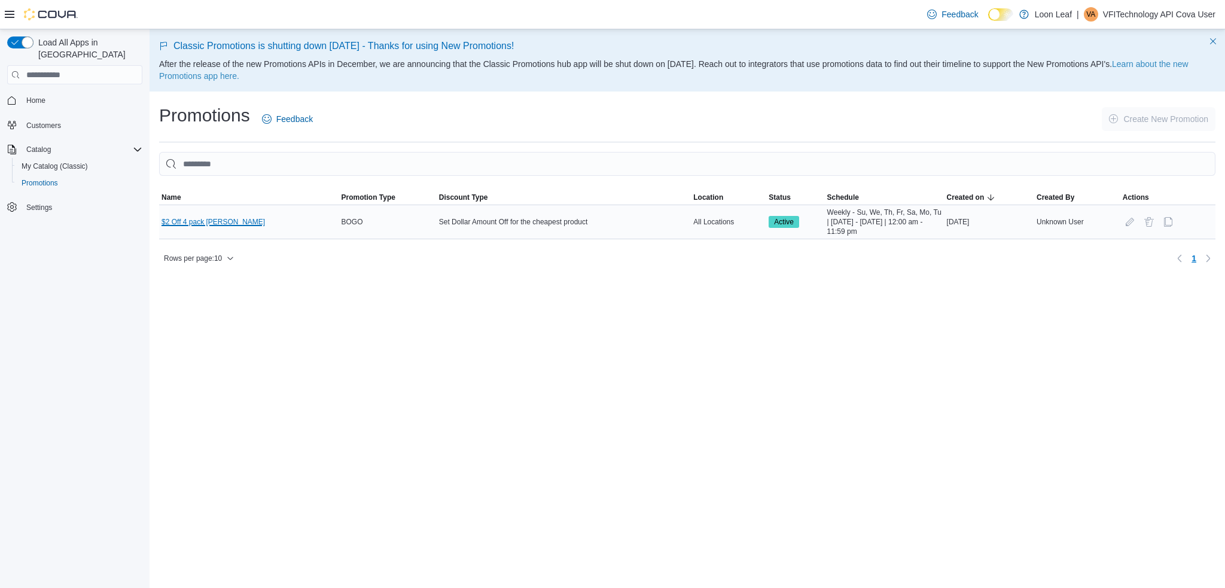
click at [193, 220] on link "$2 Off 4 pack Bev" at bounding box center [214, 222] width 104 height 10
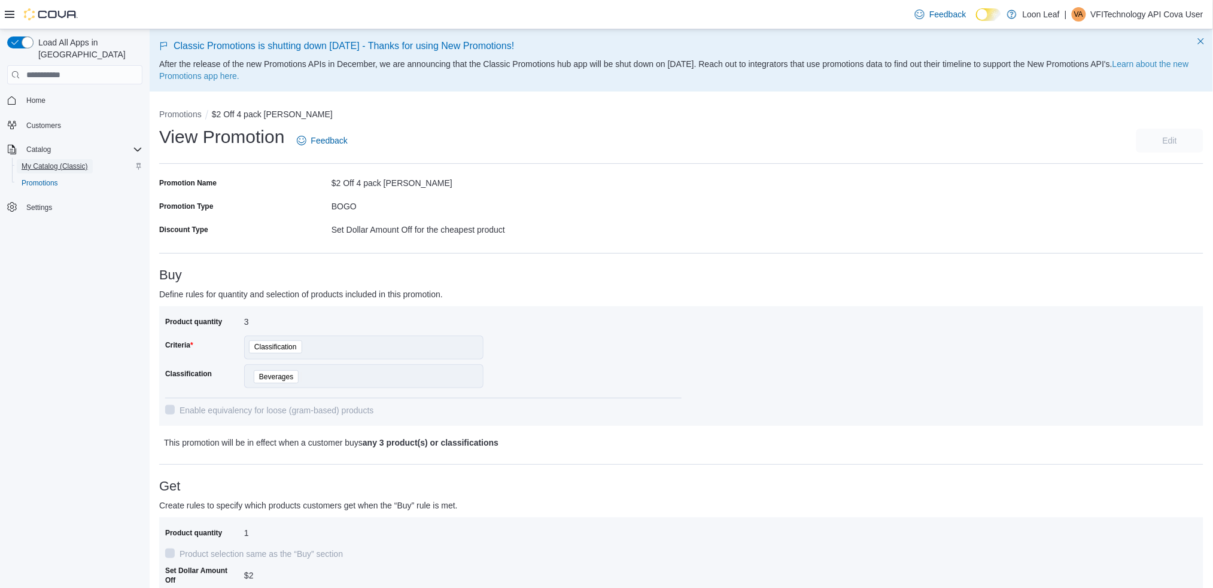
click at [53, 162] on span "My Catalog (Classic)" at bounding box center [55, 167] width 66 height 10
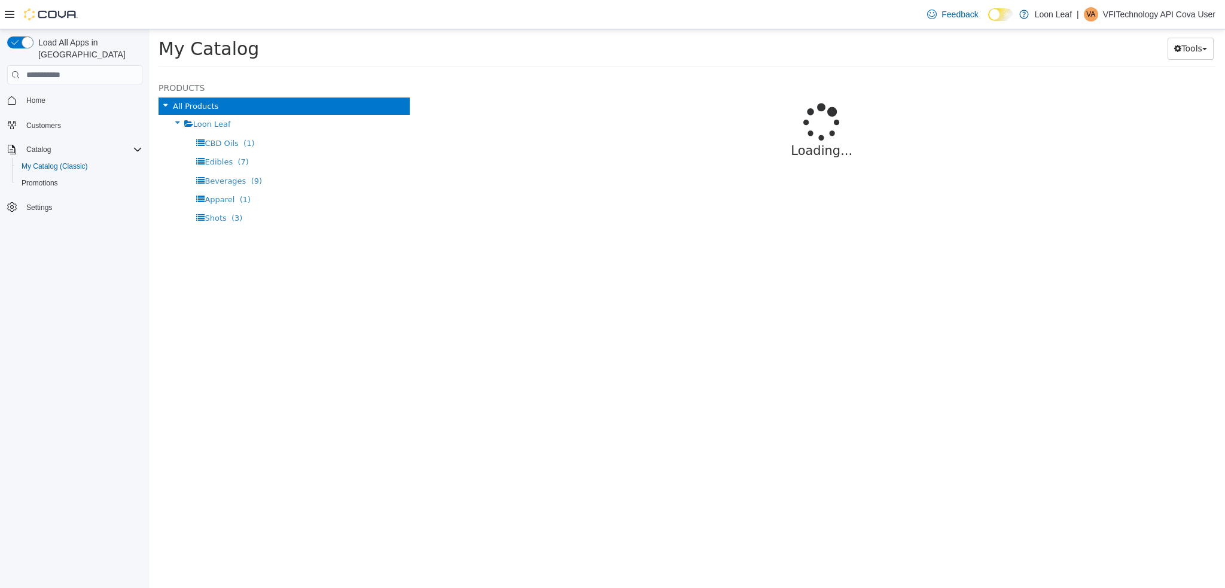
select select "**********"
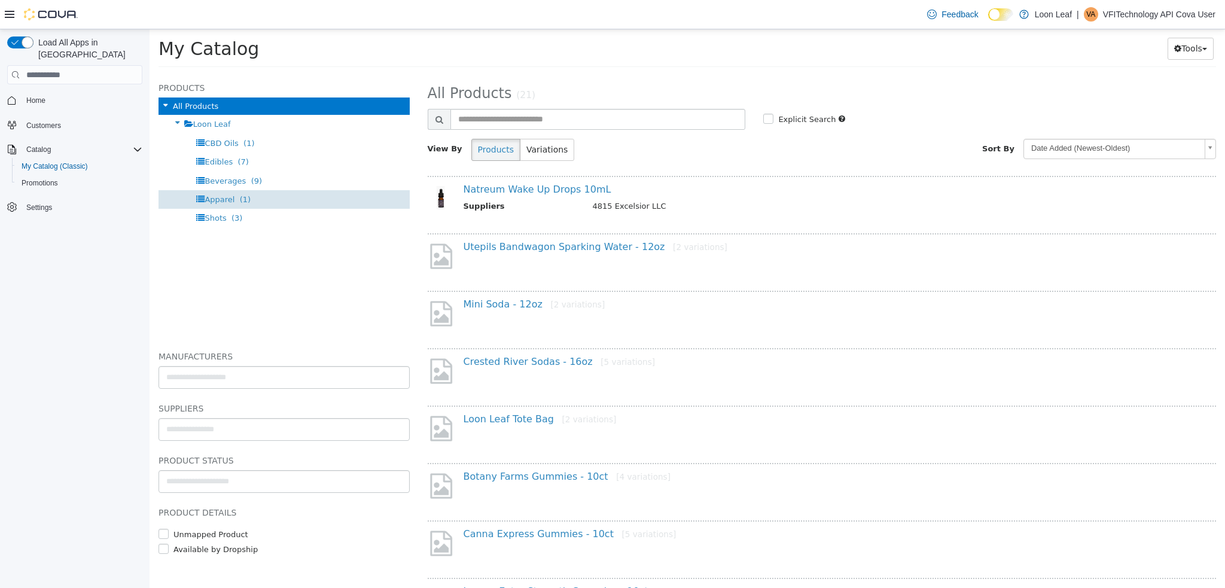
click at [240, 196] on span "(1)" at bounding box center [245, 199] width 11 height 9
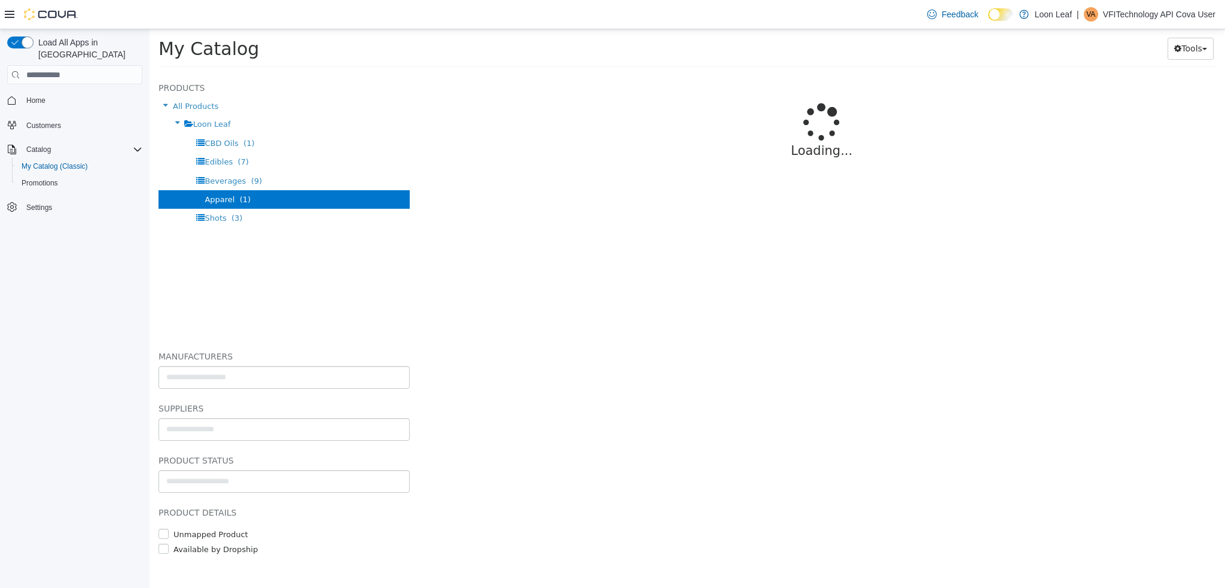
select select "**********"
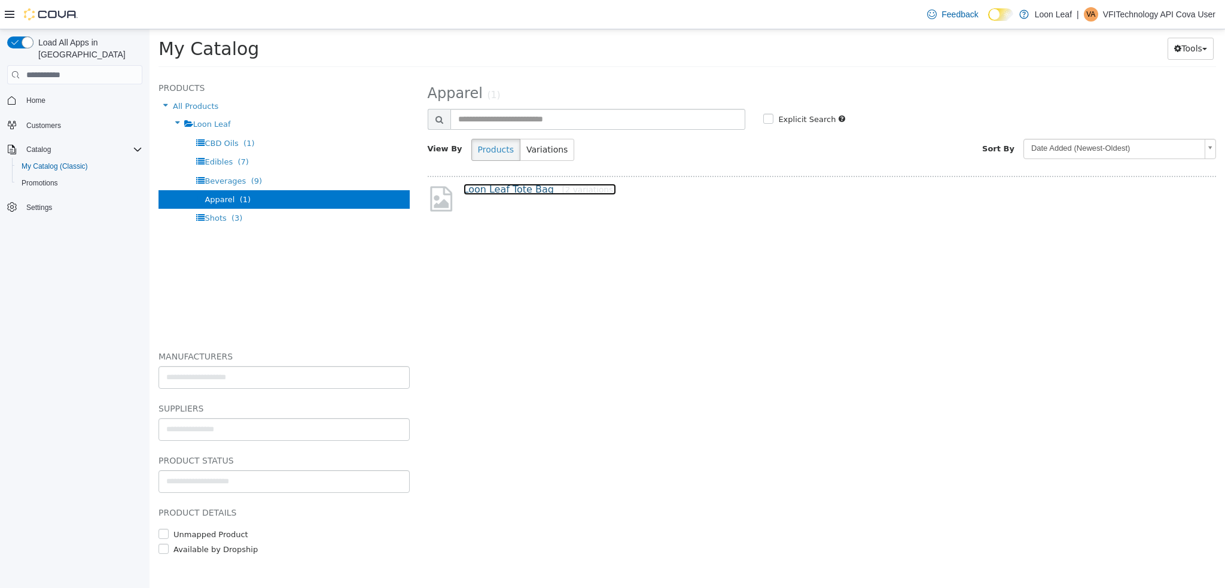
click at [523, 187] on link "Loon Leaf Tote Bag [2 variations]" at bounding box center [540, 189] width 153 height 11
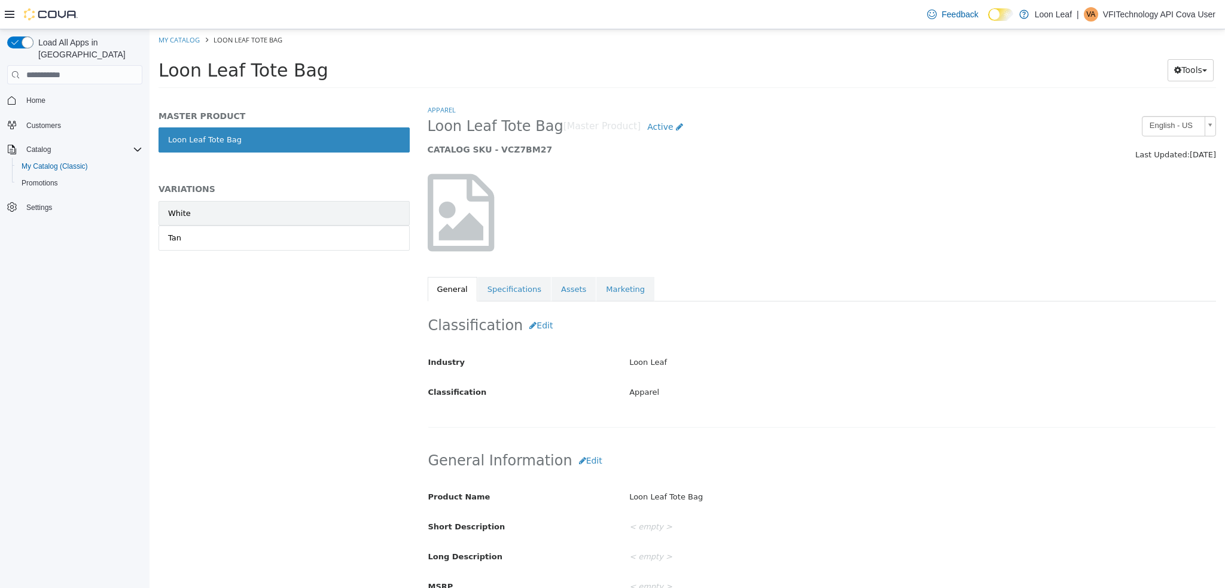
click at [196, 212] on link "White" at bounding box center [284, 213] width 251 height 25
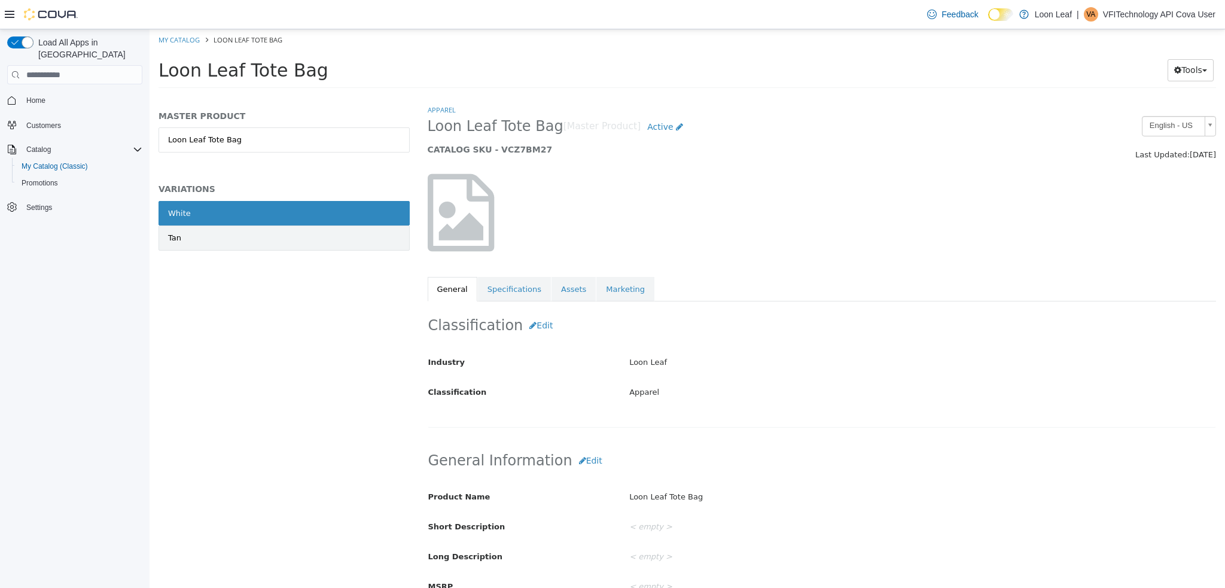
drag, startPoint x: 188, startPoint y: 250, endPoint x: 189, endPoint y: 241, distance: 8.5
click at [188, 248] on link "Tan" at bounding box center [284, 238] width 251 height 25
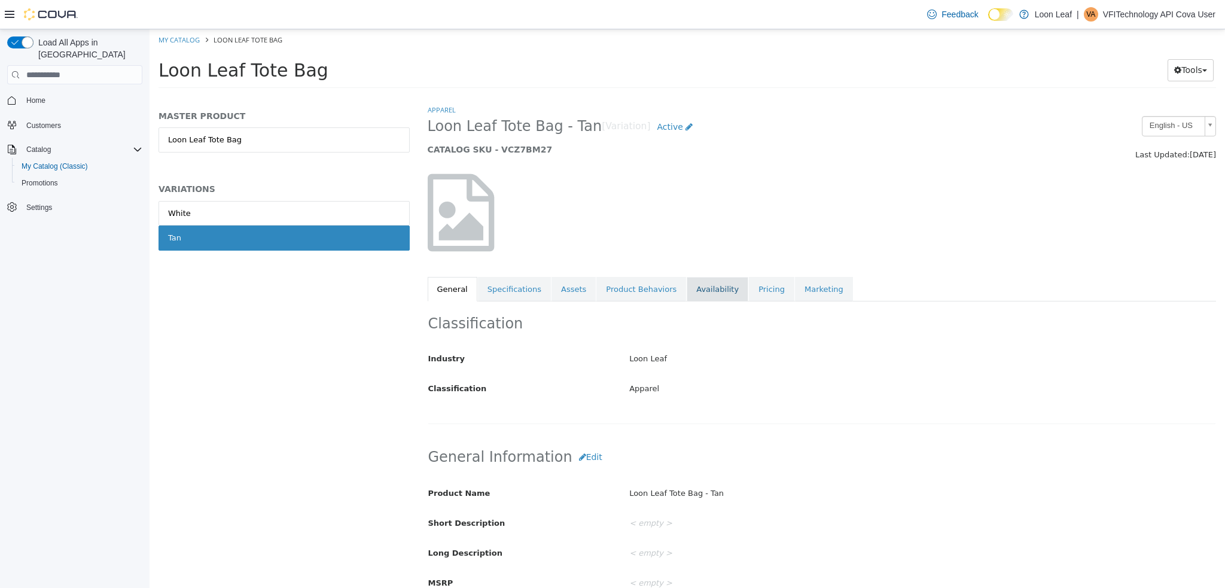
click at [704, 288] on link "Availability" at bounding box center [718, 289] width 62 height 25
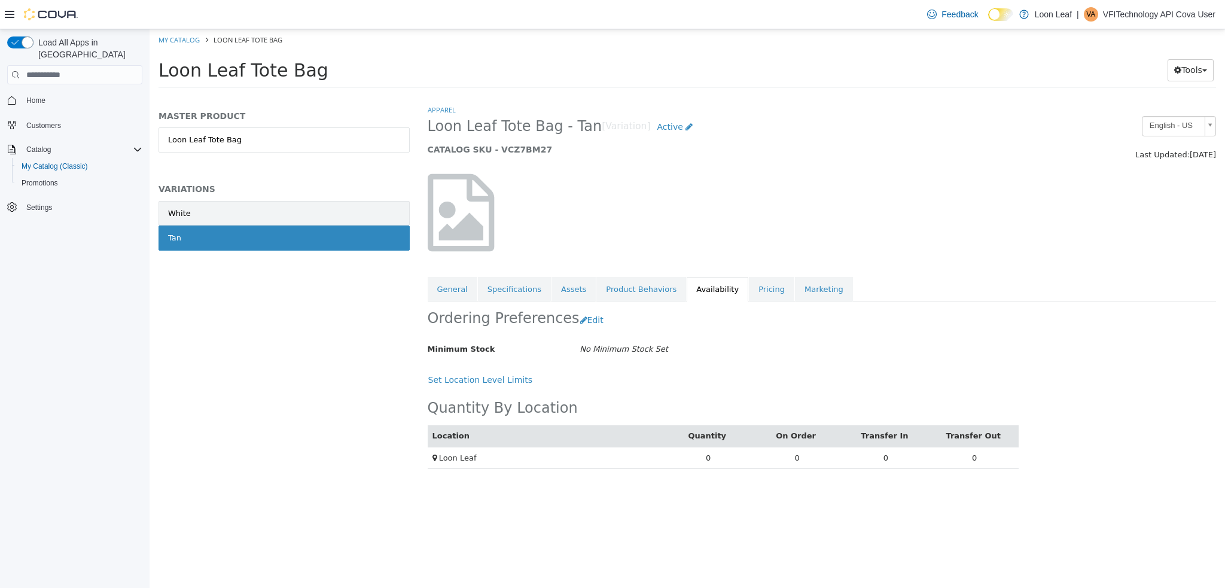
click at [235, 212] on link "White" at bounding box center [284, 213] width 251 height 25
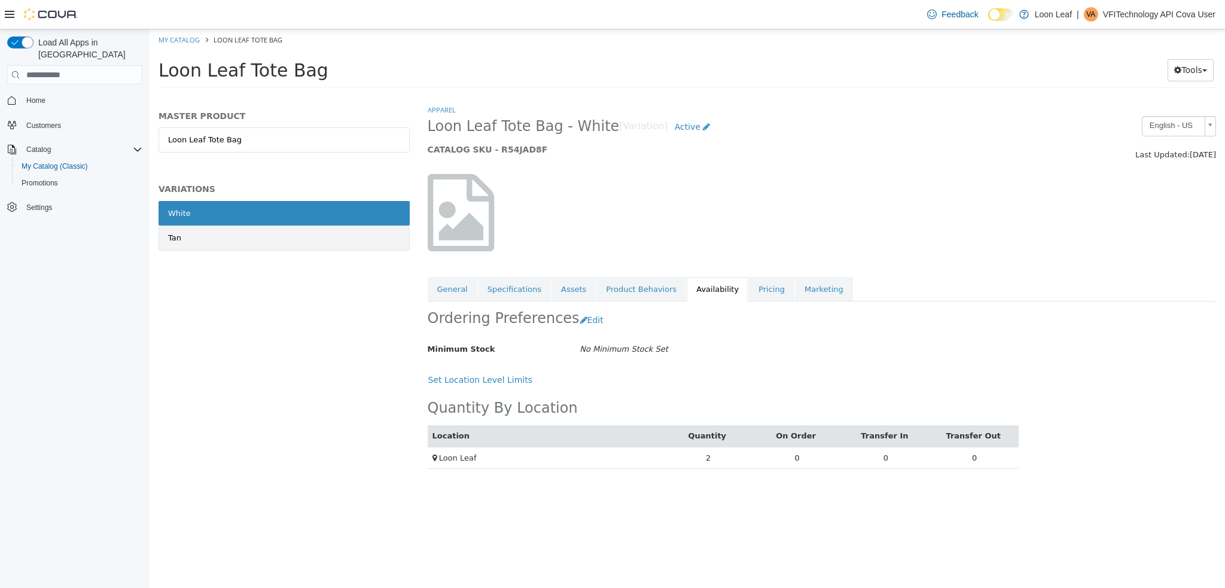
click at [208, 232] on link "Tan" at bounding box center [284, 238] width 251 height 25
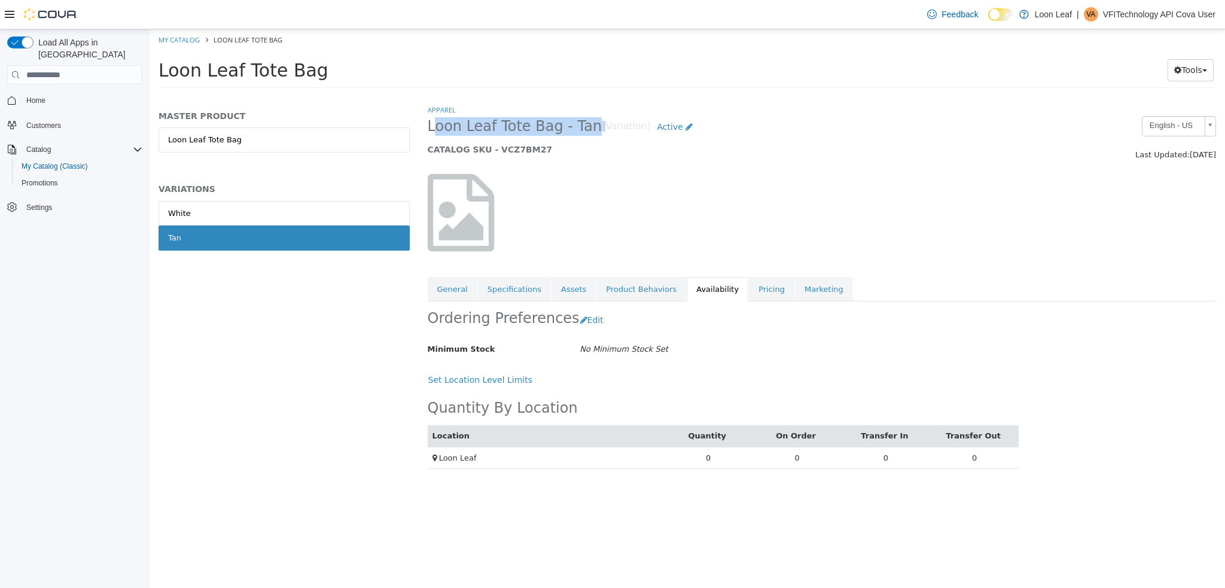
drag, startPoint x: 426, startPoint y: 125, endPoint x: 585, endPoint y: 124, distance: 158.6
click at [585, 124] on div "Loon Leaf Tote Bag - Tan [Variation] Active CATALOG SKU - VCZ7BM27" at bounding box center [721, 138] width 605 height 45
copy h2 "Loon Leaf Tote Bag - Tan"
click at [50, 162] on span "My Catalog (Classic)" at bounding box center [55, 167] width 66 height 10
click at [63, 162] on span "My Catalog (Classic)" at bounding box center [55, 167] width 66 height 10
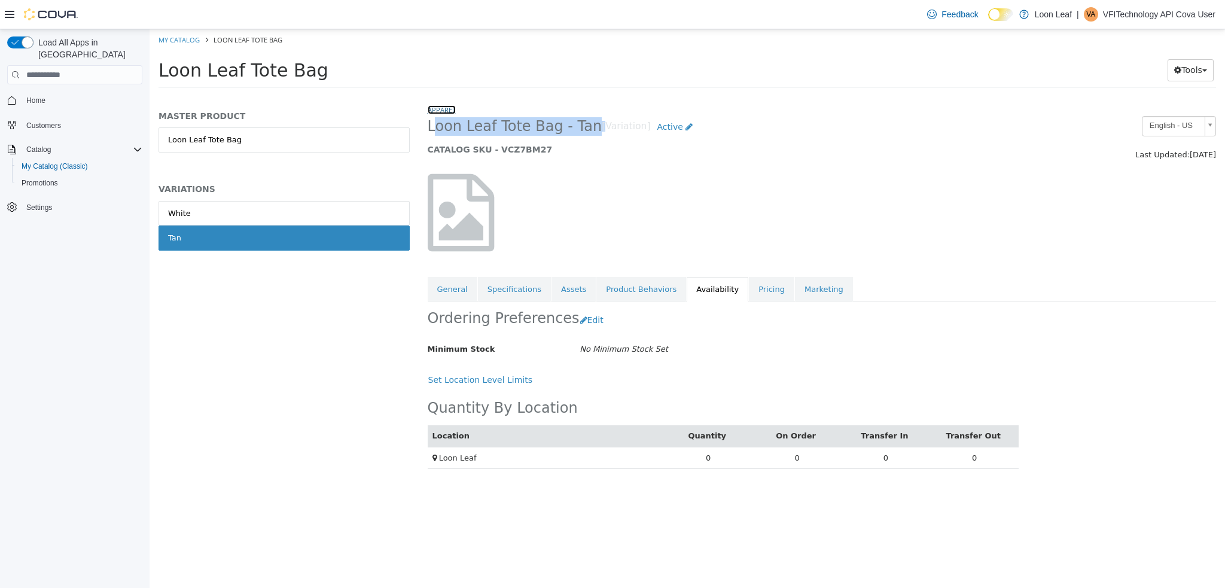
click at [437, 109] on link "Apparel" at bounding box center [442, 109] width 28 height 9
select select "**********"
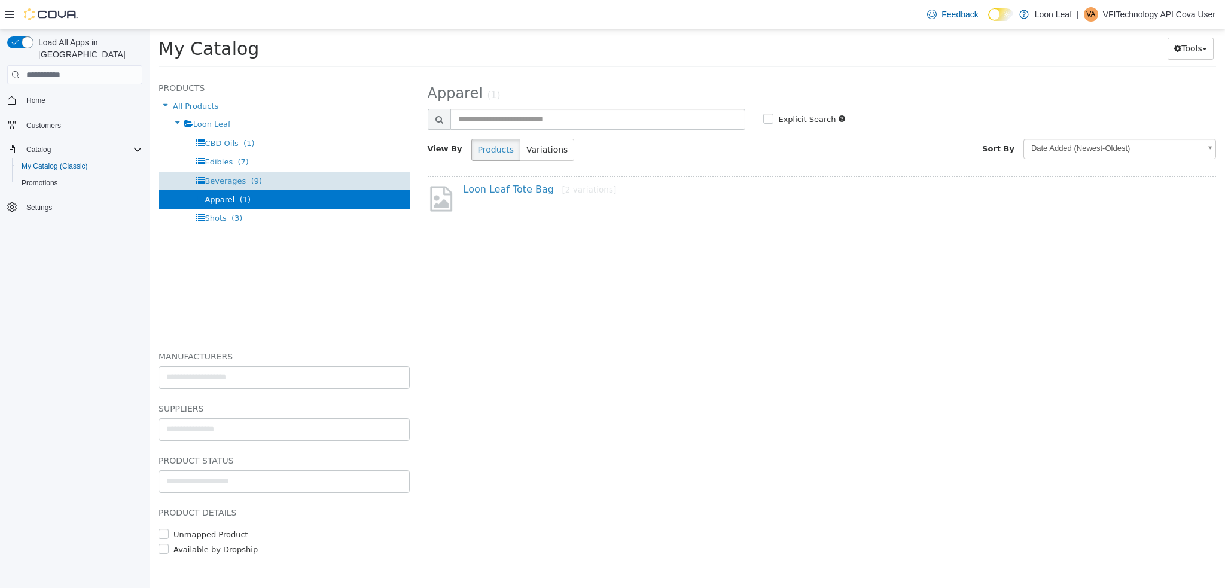
click at [251, 182] on span "(9)" at bounding box center [256, 181] width 11 height 9
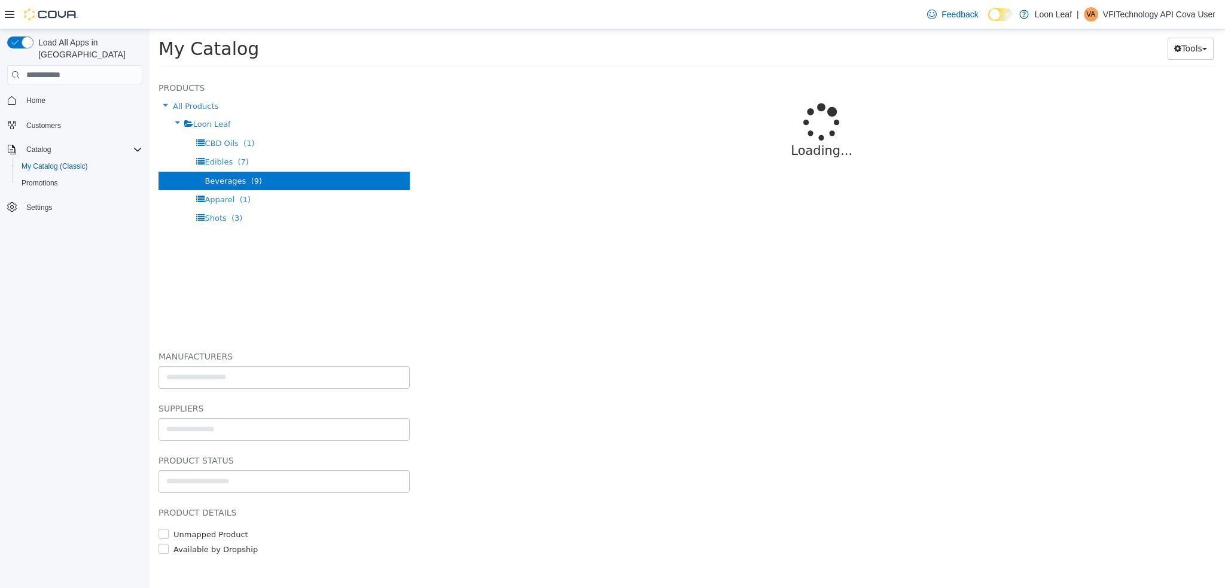
select select "**********"
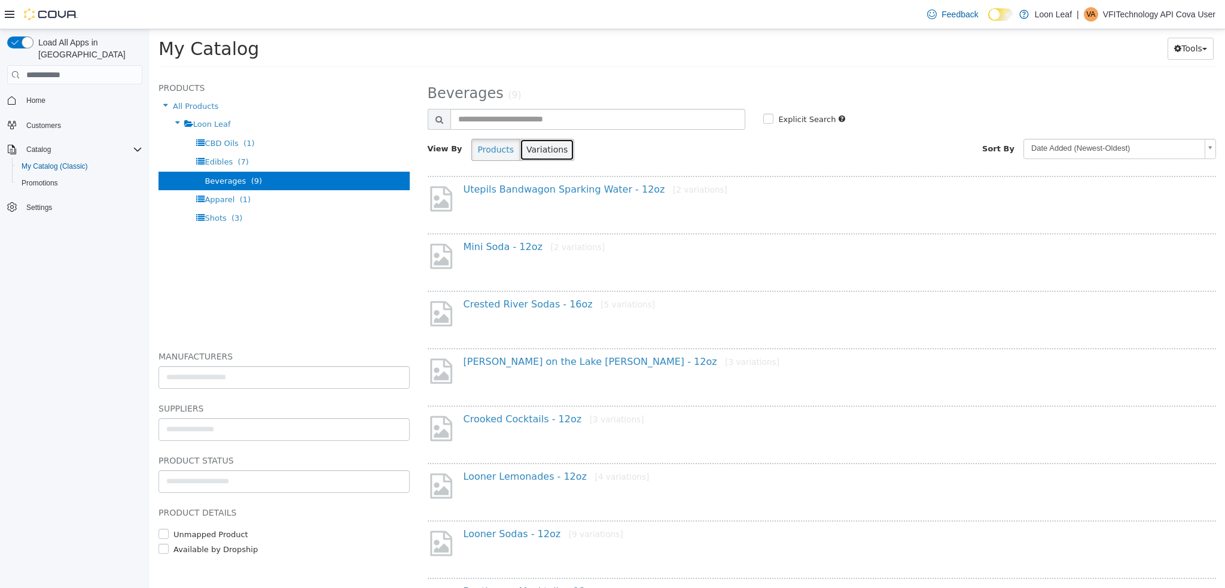
click at [539, 147] on button "Variations" at bounding box center [547, 150] width 54 height 22
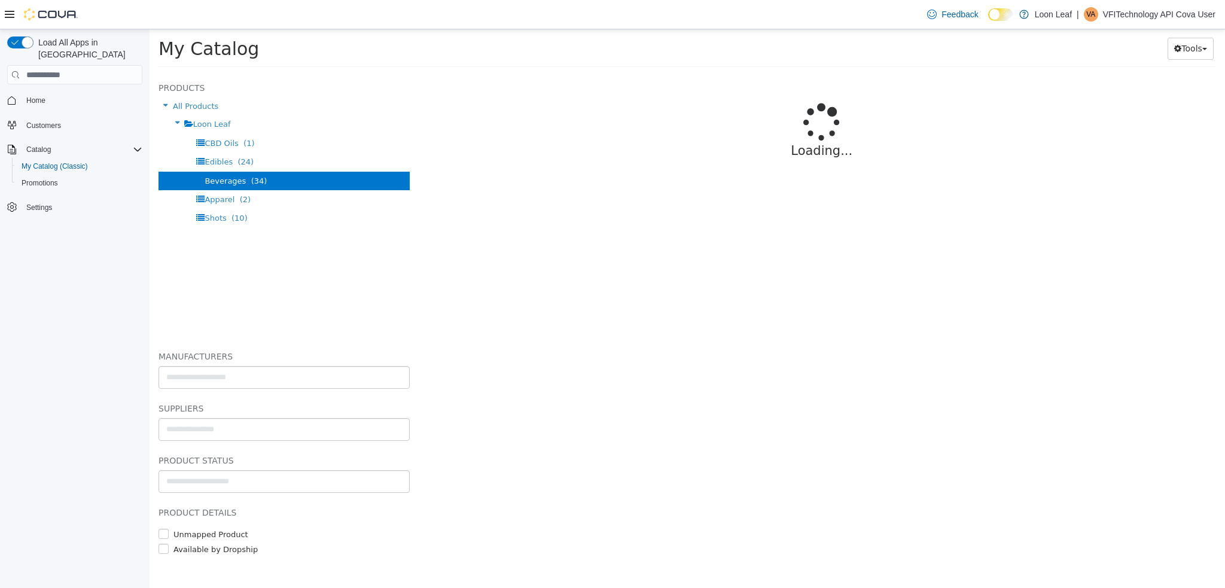
select select "**********"
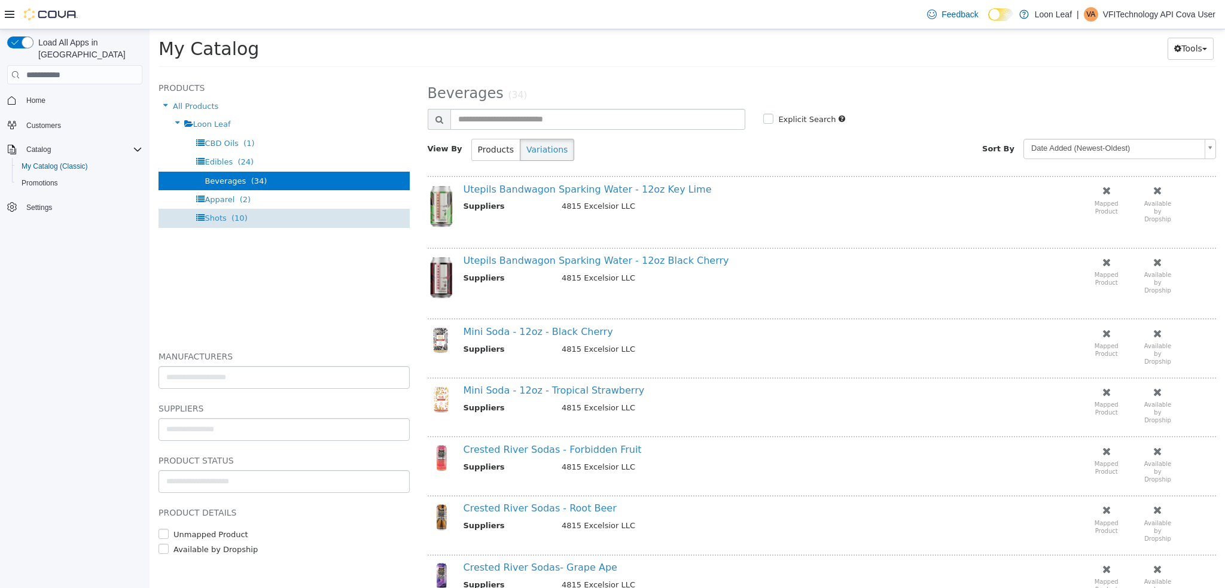
click at [228, 224] on div "Shots (10)" at bounding box center [284, 218] width 251 height 19
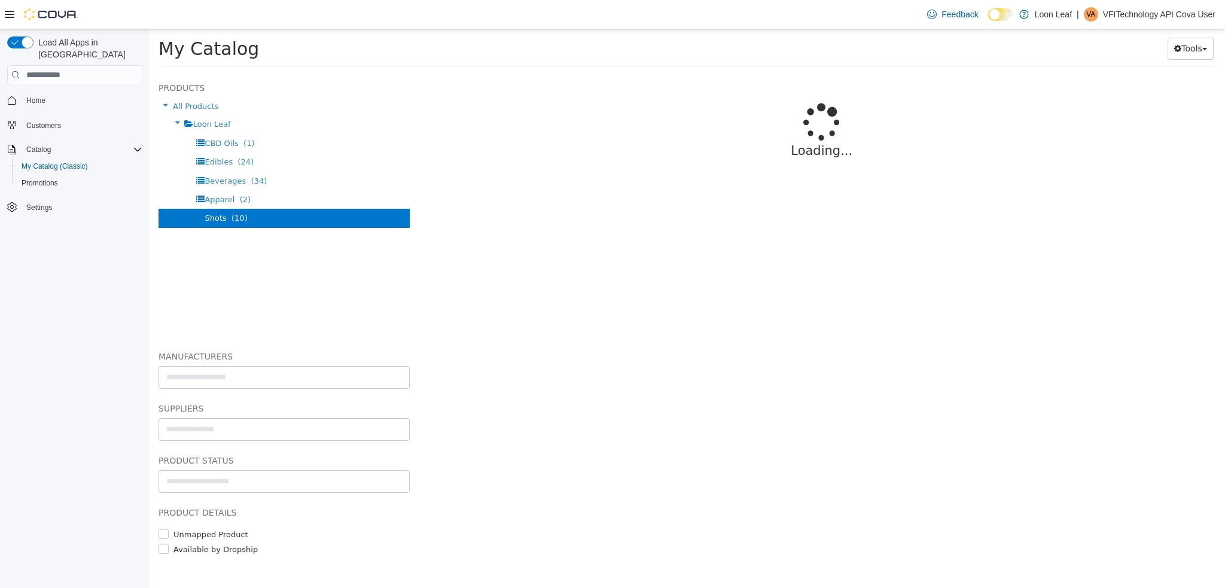
select select "**********"
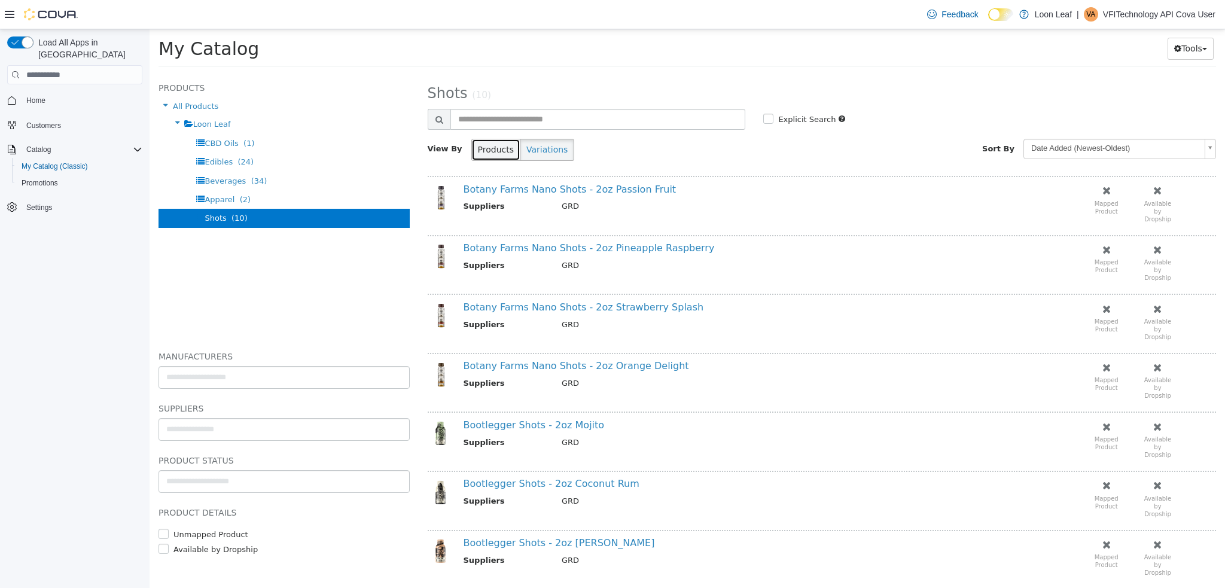
click at [483, 144] on button "Products" at bounding box center [496, 150] width 49 height 22
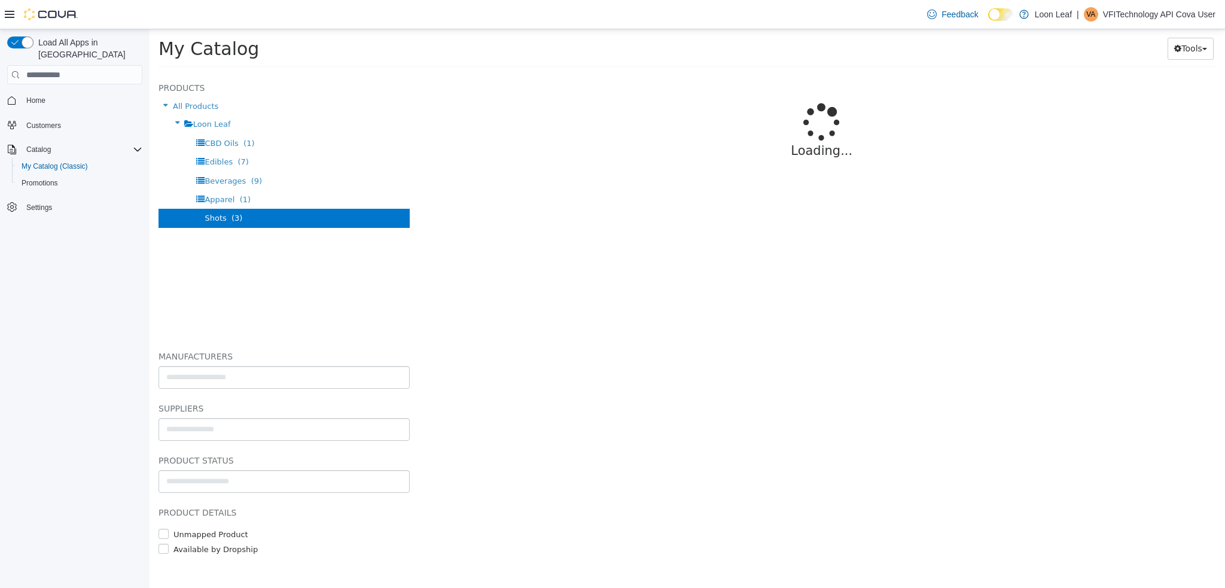
select select "**********"
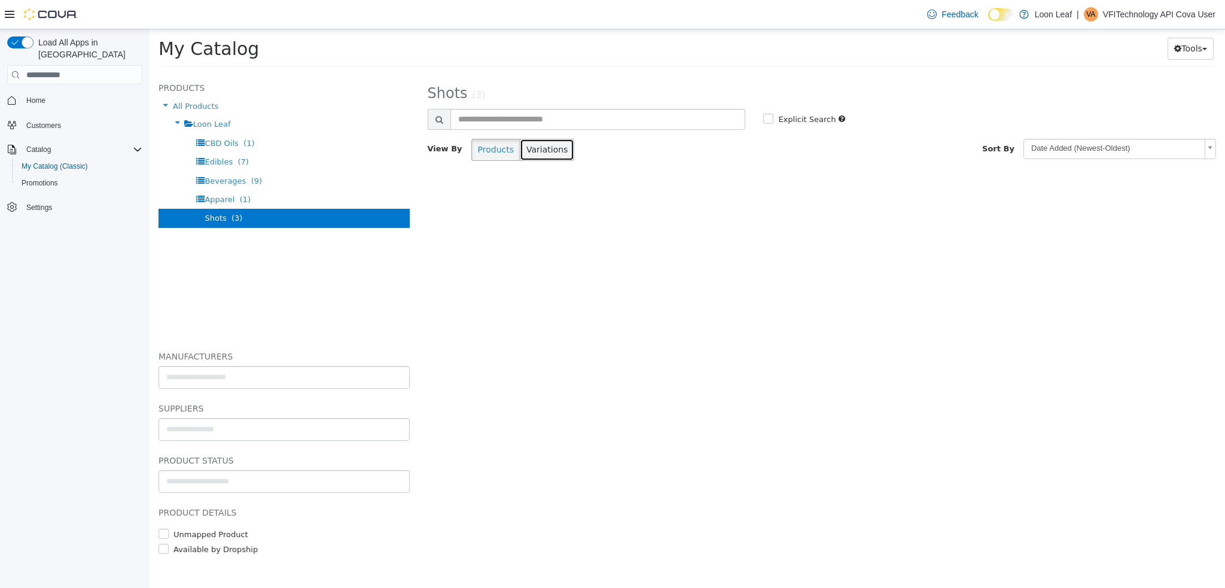
click at [542, 142] on button "Variations" at bounding box center [547, 150] width 54 height 22
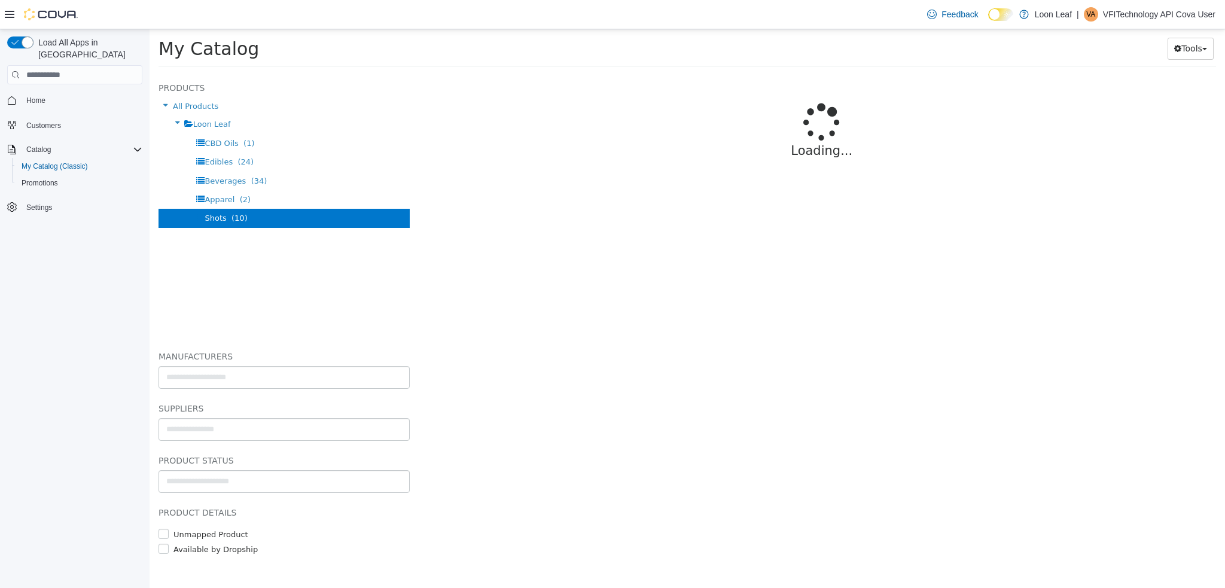
select select "**********"
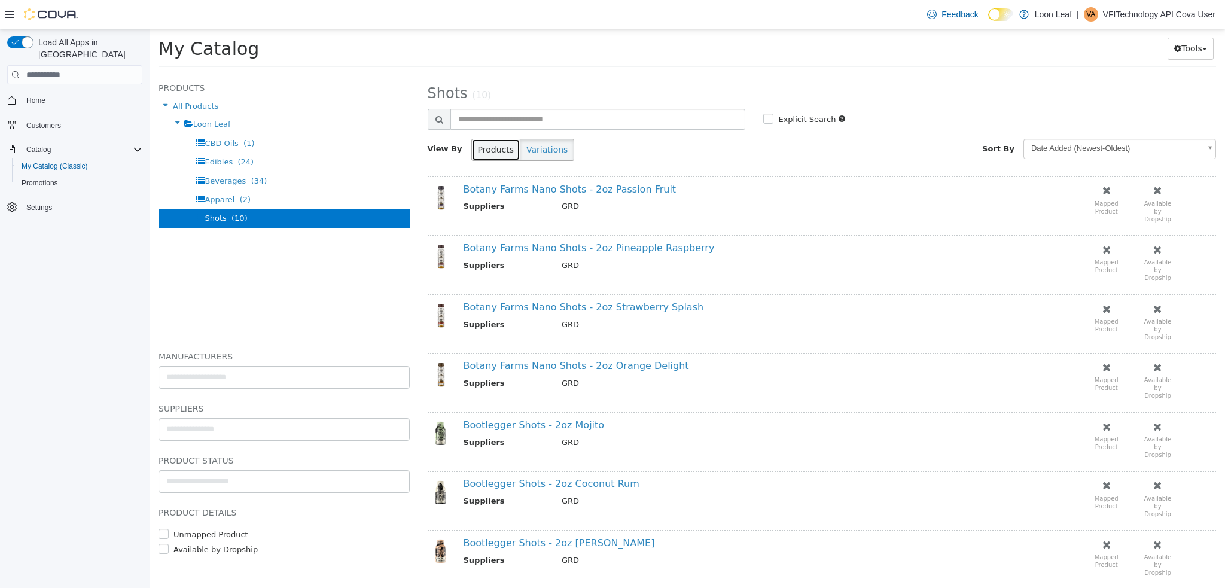
click at [490, 140] on button "Products" at bounding box center [496, 150] width 49 height 22
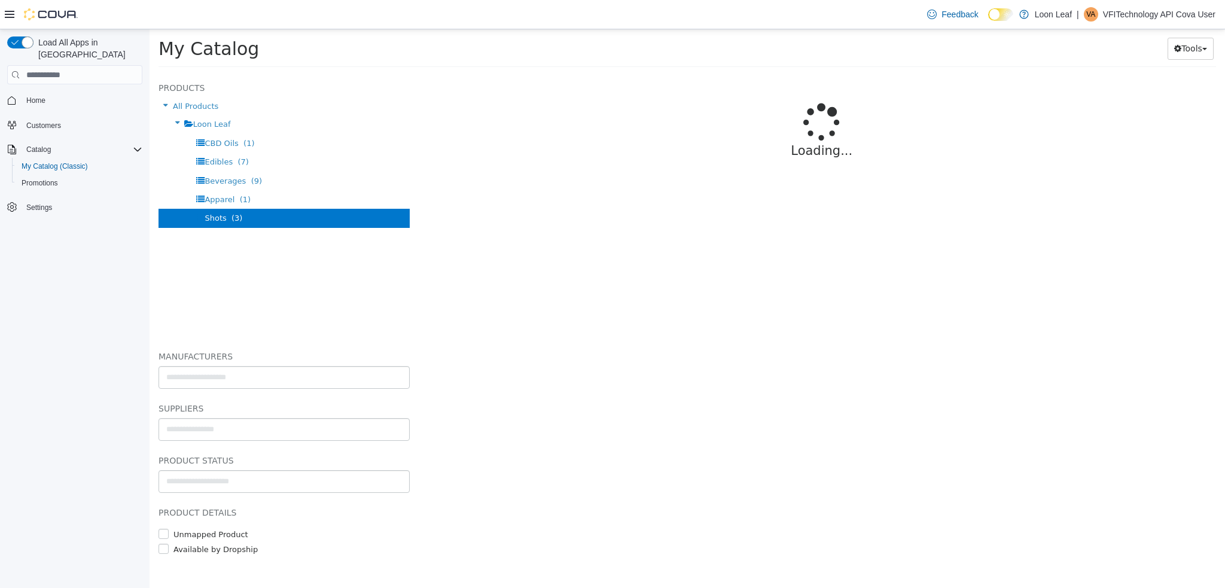
select select "**********"
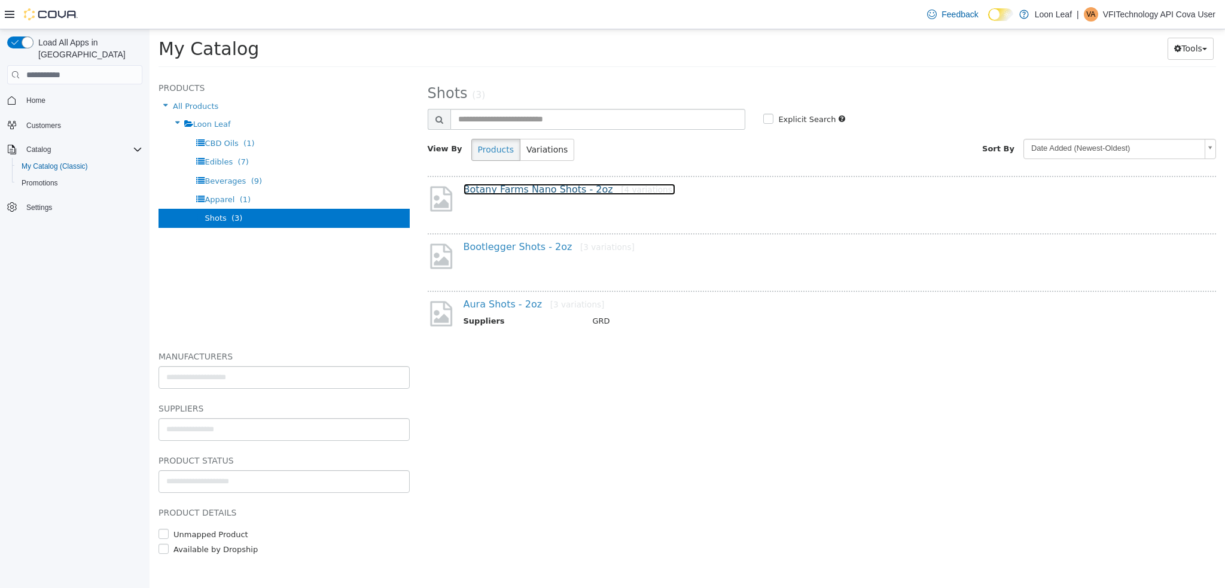
click at [512, 190] on link "Botany Farms Nano Shots - 2oz [4 variations]" at bounding box center [570, 189] width 212 height 11
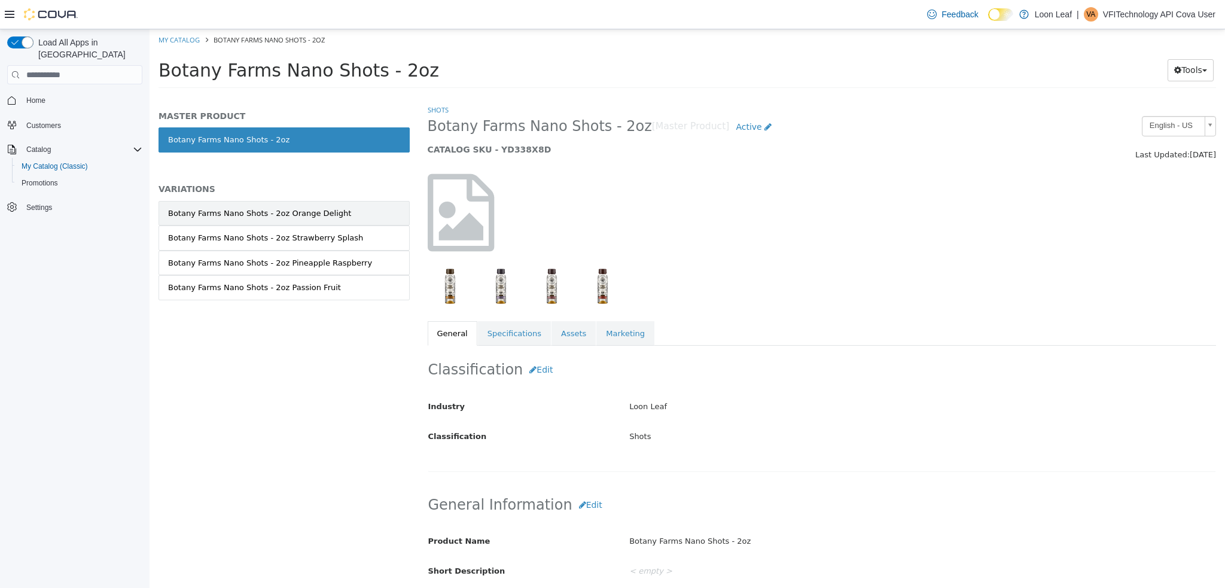
click at [311, 215] on div "Botany Farms Nano Shots - 2oz Orange Delight" at bounding box center [259, 214] width 183 height 12
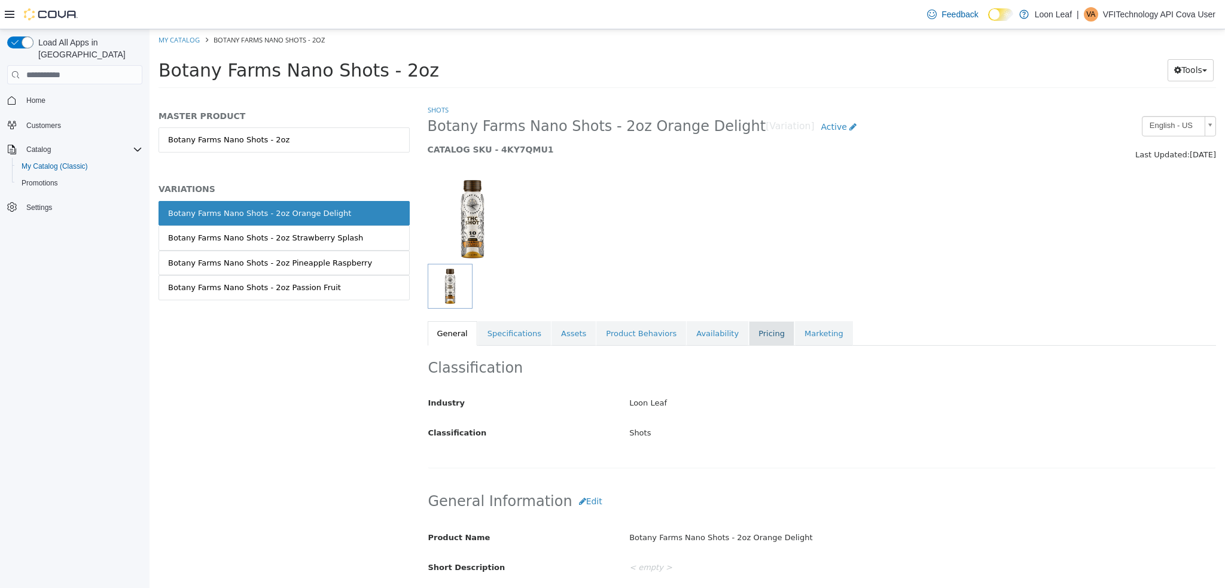
click at [749, 335] on link "Pricing" at bounding box center [771, 333] width 45 height 25
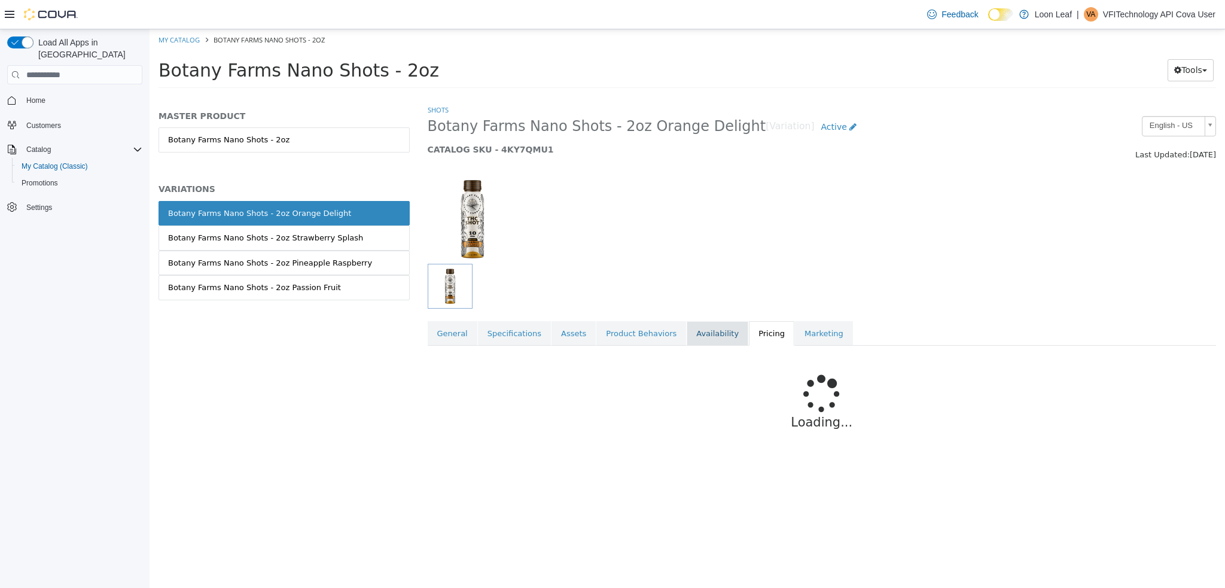
click at [701, 333] on link "Availability" at bounding box center [718, 333] width 62 height 25
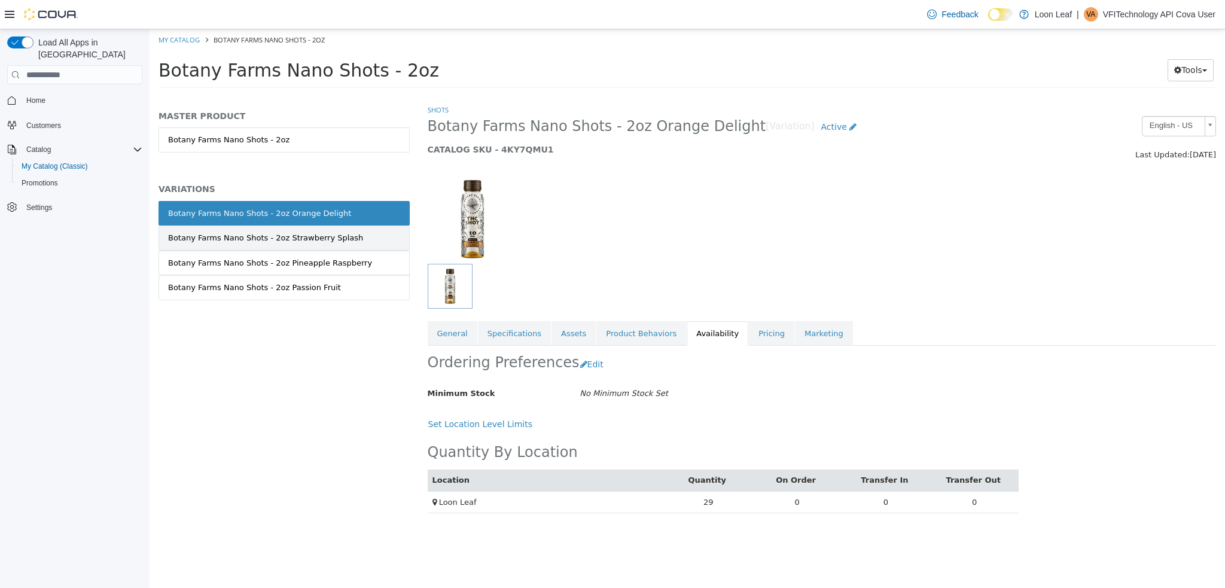
click at [290, 238] on div "Botany Farms Nano Shots - 2oz Strawberry Splash" at bounding box center [265, 238] width 195 height 12
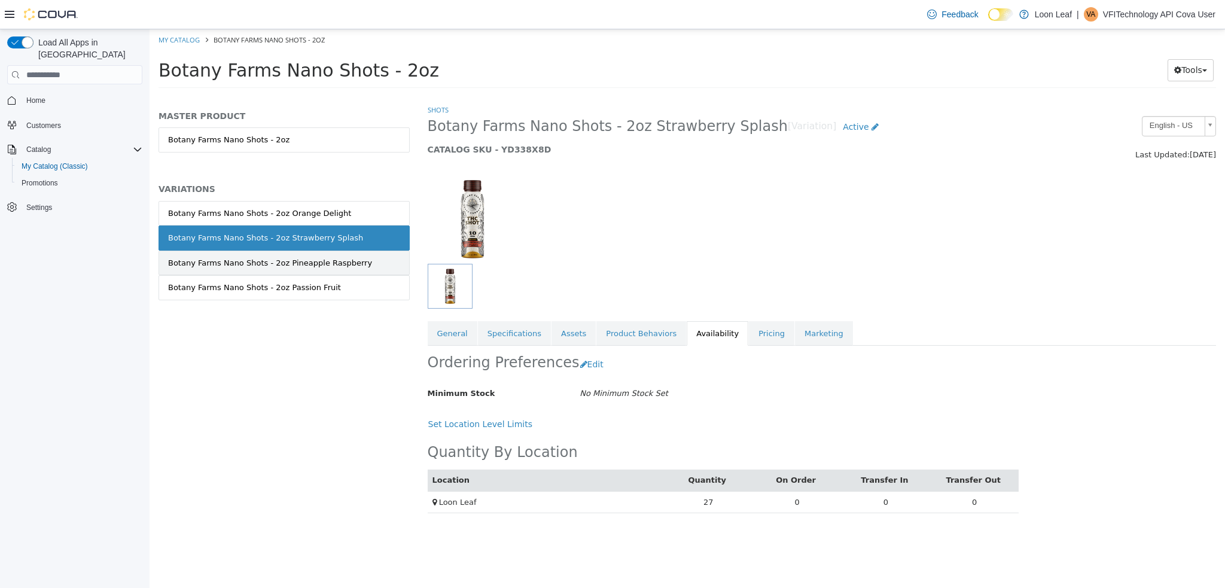
click at [288, 256] on link "Botany Farms Nano Shots - 2oz Pineapple Raspberry" at bounding box center [284, 263] width 251 height 25
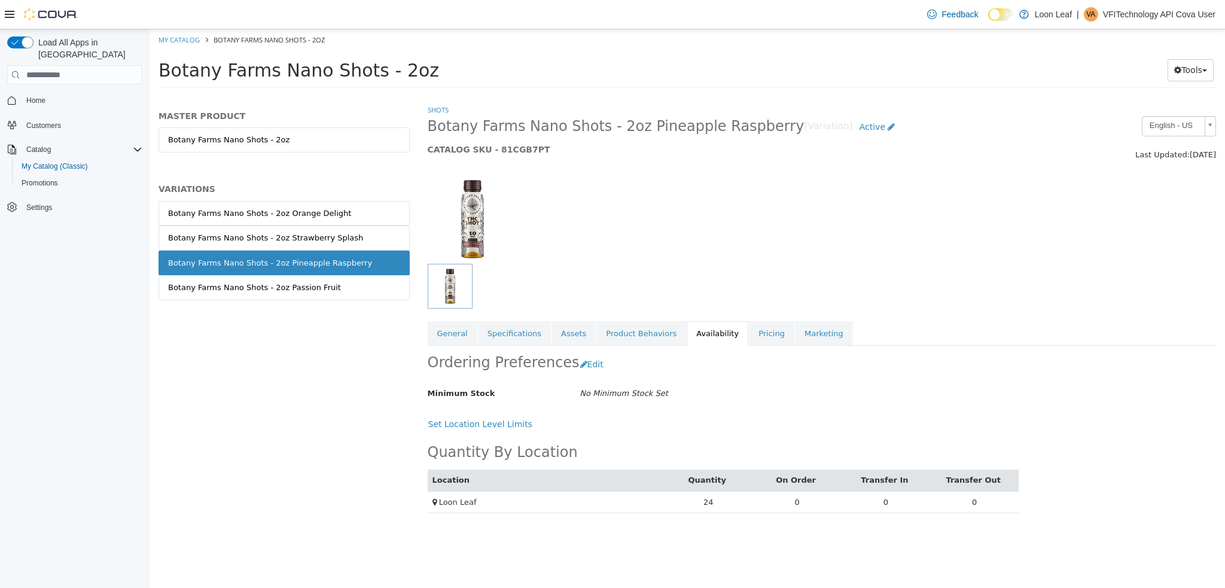
click at [297, 288] on div "Botany Farms Nano Shots - 2oz Passion Fruit" at bounding box center [254, 288] width 173 height 12
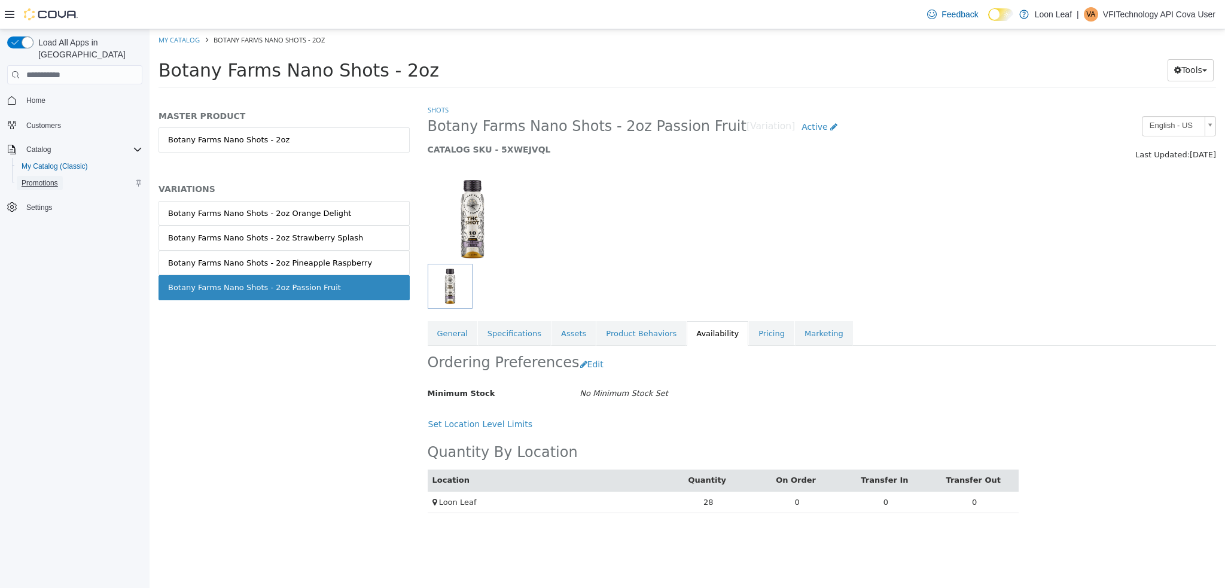
click at [36, 178] on span "Promotions" at bounding box center [40, 183] width 36 height 10
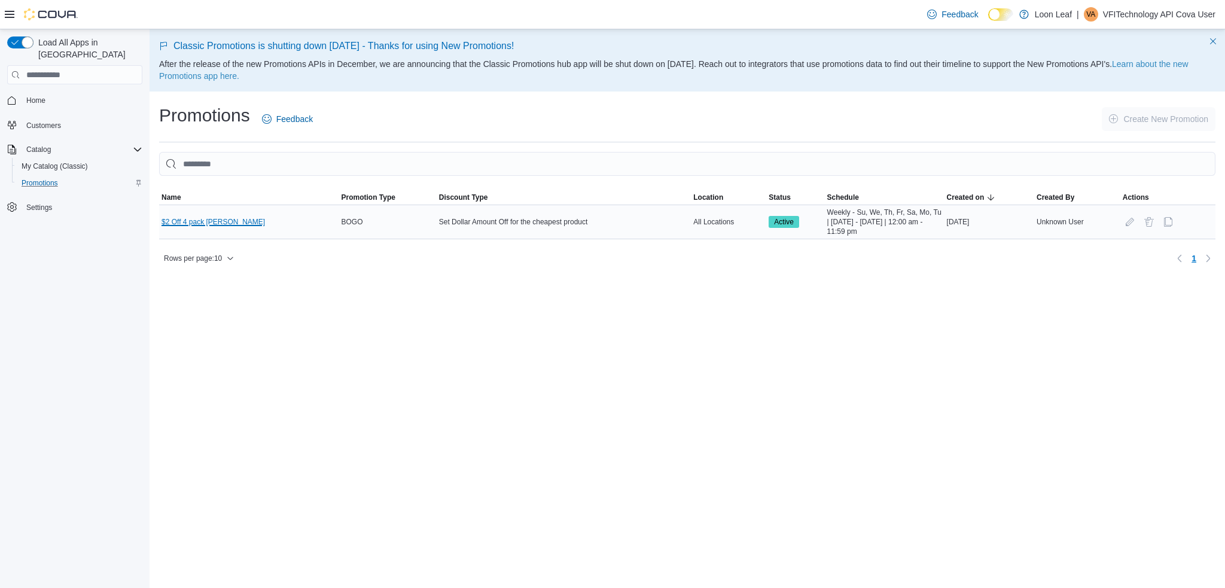
click at [202, 219] on link "$2 Off 4 pack Bev" at bounding box center [214, 222] width 104 height 10
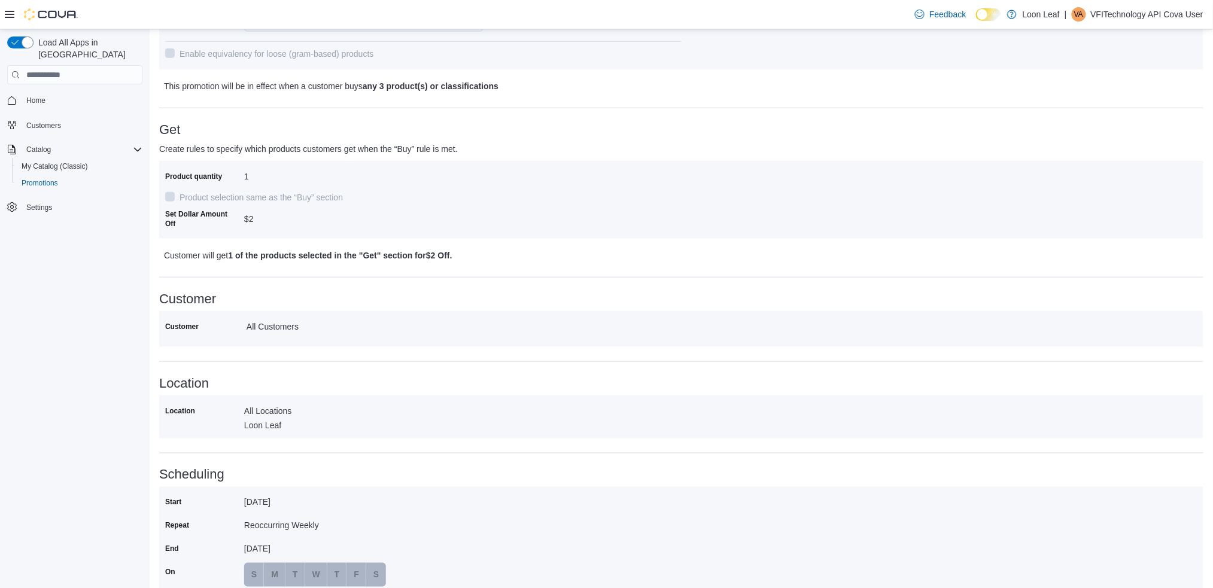
scroll to position [328, 0]
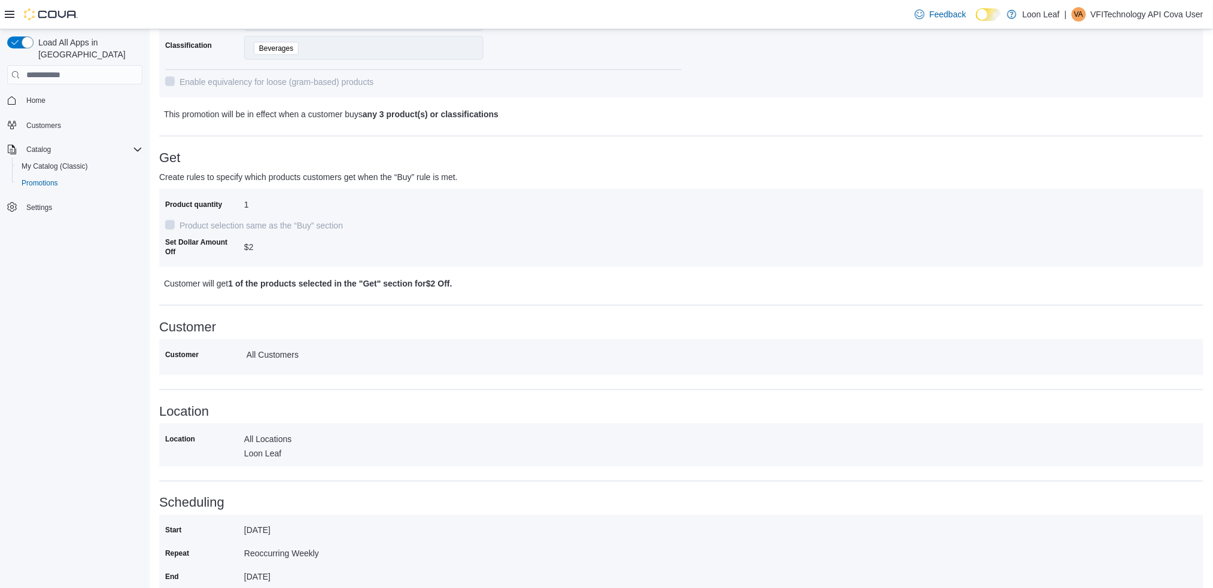
drag, startPoint x: 245, startPoint y: 531, endPoint x: 290, endPoint y: 528, distance: 45.5
click at [290, 528] on div "July 30, 2025" at bounding box center [324, 528] width 160 height 14
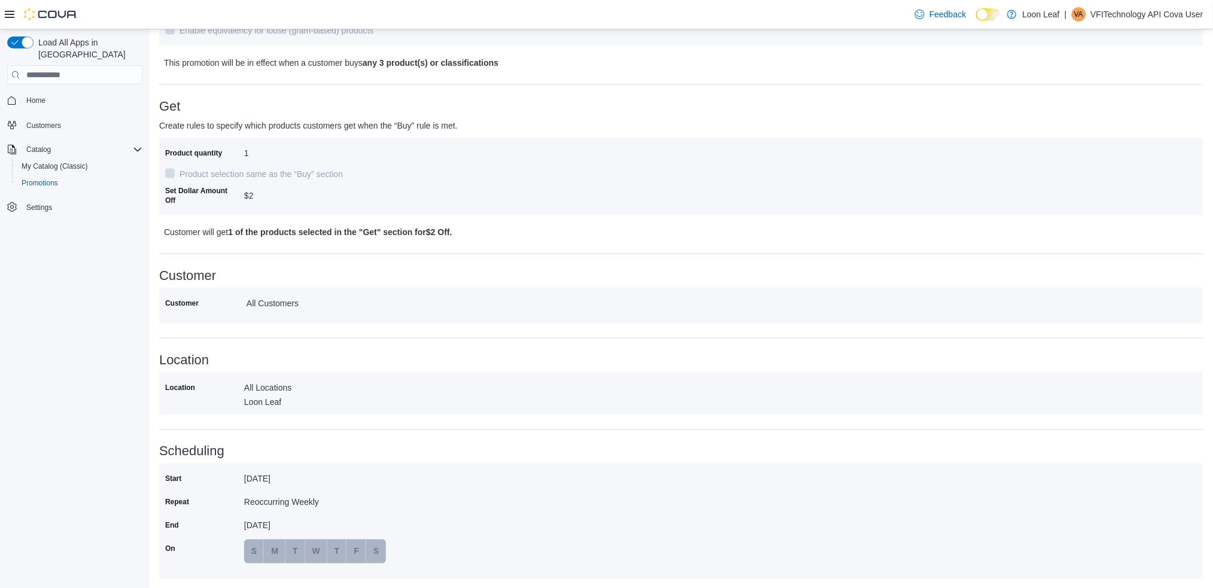
scroll to position [408, 0]
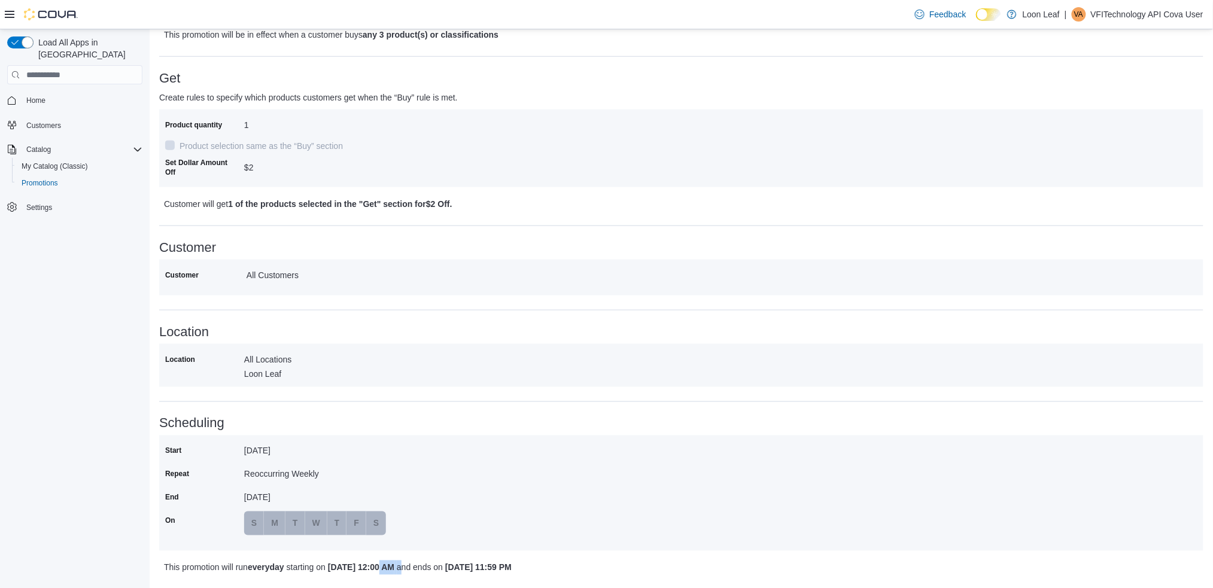
drag, startPoint x: 380, startPoint y: 574, endPoint x: 446, endPoint y: 564, distance: 67.2
click at [431, 564] on div "Promotion Name $2 Off 4 pack Bev Promotion Type BOGO Discount Type Set Dollar A…" at bounding box center [681, 172] width 1044 height 814
drag, startPoint x: 558, startPoint y: 567, endPoint x: 595, endPoint y: 568, distance: 36.5
click at [595, 568] on p "This promotion will run every day starting on July 30, 2025 12:00 AM and ends o…" at bounding box center [552, 568] width 776 height 14
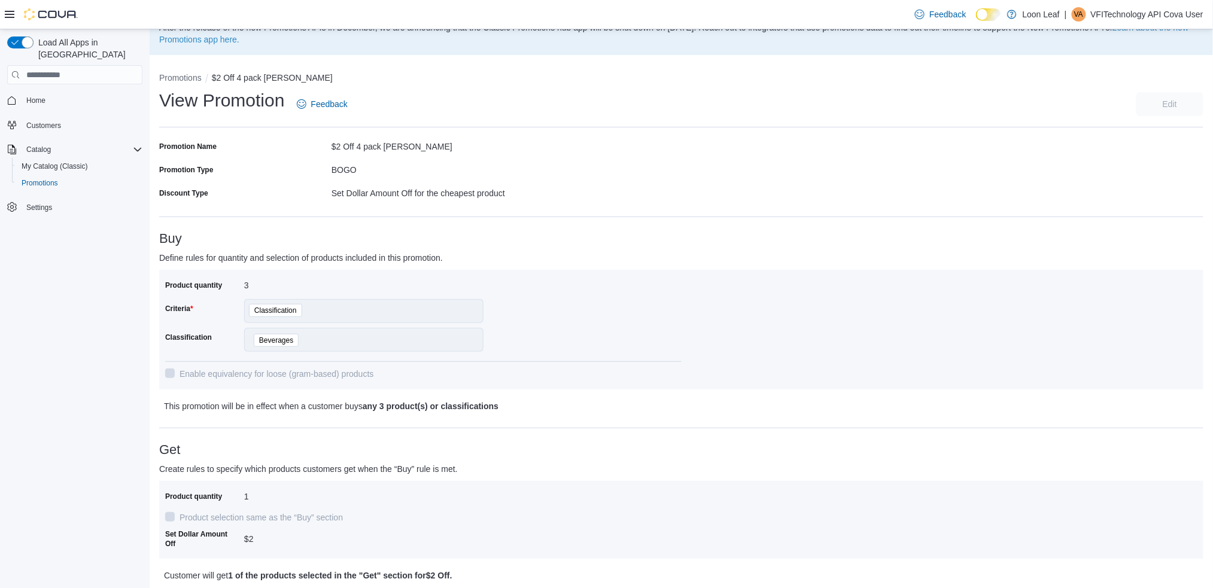
scroll to position [10, 0]
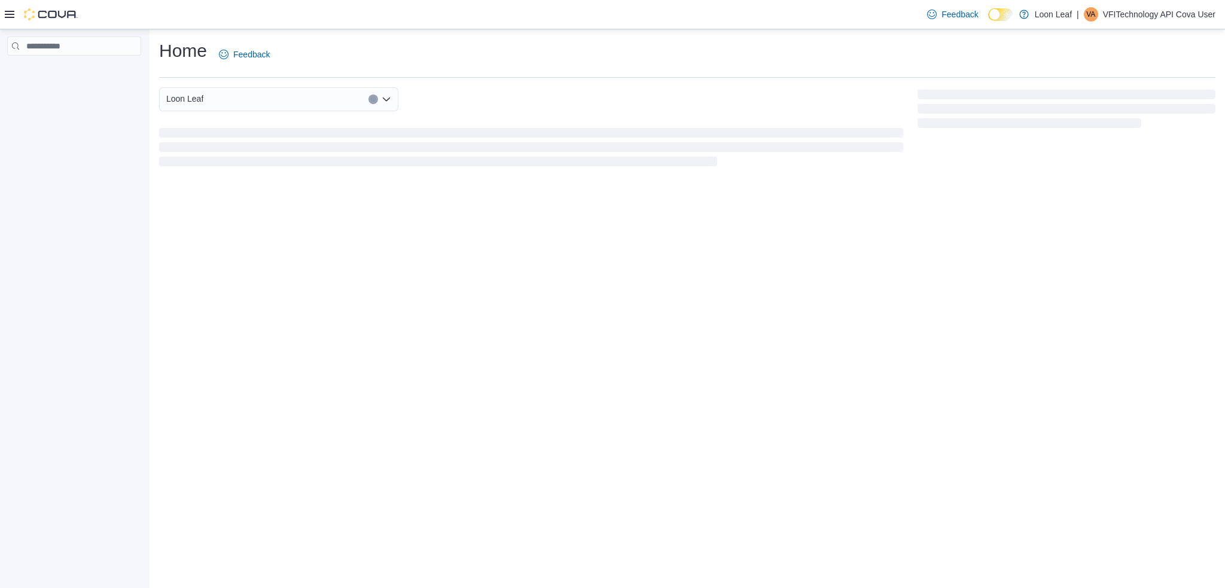
click at [19, 270] on div at bounding box center [74, 311] width 148 height 565
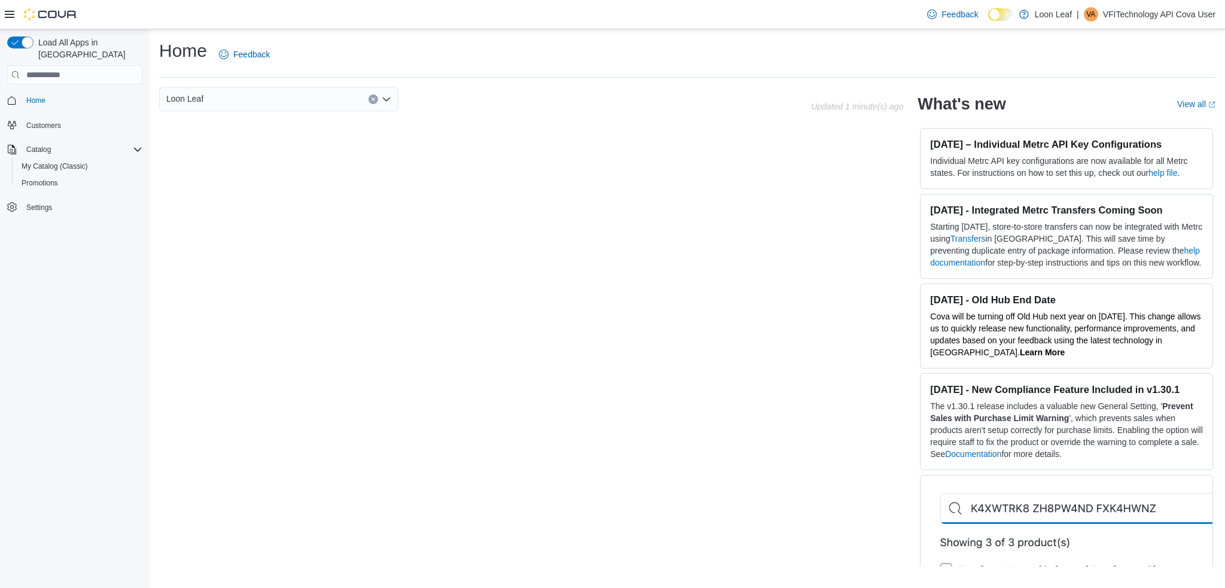
click at [1166, 16] on p "VFITechnology API Cova User" at bounding box center [1159, 14] width 112 height 14
click at [1155, 118] on button "Sign Out" at bounding box center [1156, 117] width 110 height 19
